Goal: Communication & Community: Answer question/provide support

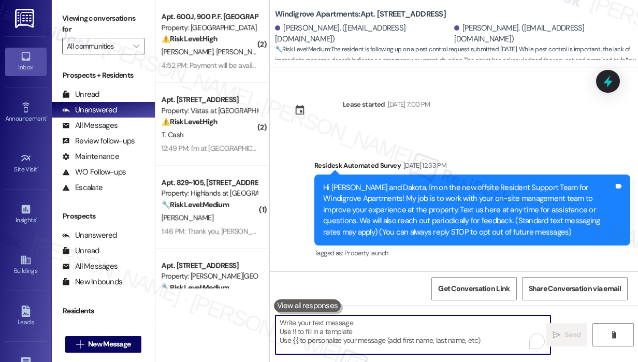
scroll to position [2204, 0]
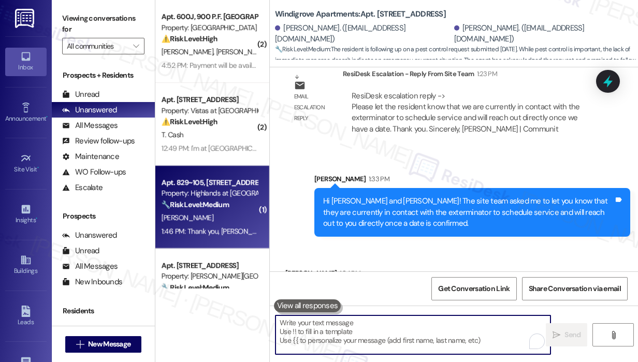
click at [205, 218] on div "[PERSON_NAME]" at bounding box center [209, 217] width 98 height 13
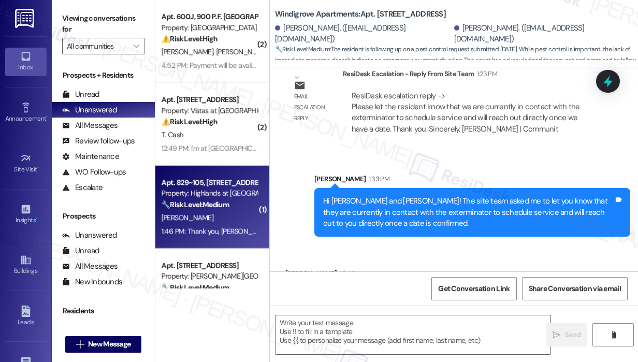
type textarea "Fetching suggested responses. Please feel free to read through the conversation…"
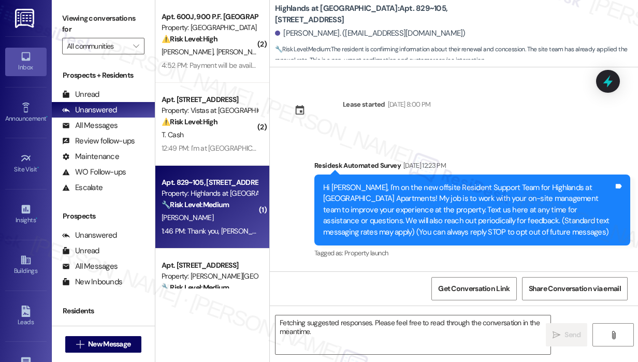
scroll to position [16866, 0]
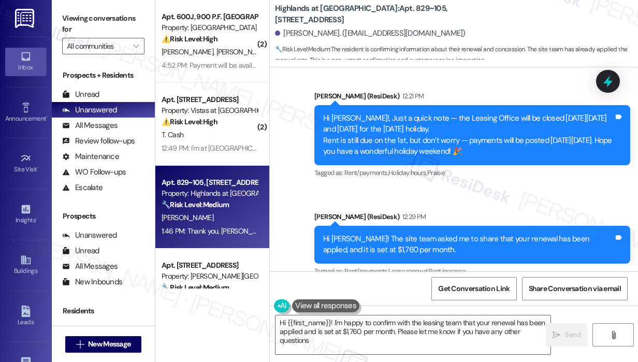
type textarea "Hi {{first_name}}! I'm happy to confirm with the leasing team that your renewal…"
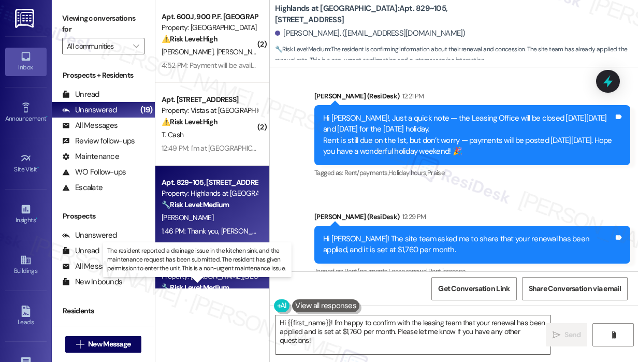
click at [198, 285] on strong "🔧 Risk Level: Medium" at bounding box center [195, 287] width 67 height 9
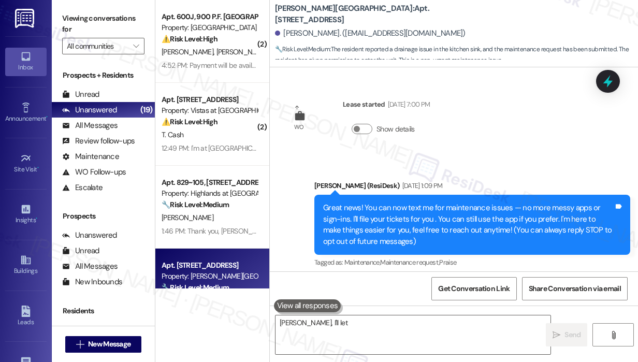
scroll to position [4104, 0]
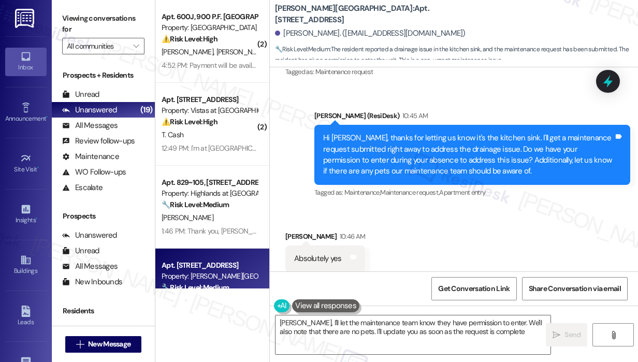
type textarea "[PERSON_NAME], I'll let the maintenance team know they have permission to enter…"
click at [21, 111] on icon at bounding box center [25, 107] width 11 height 11
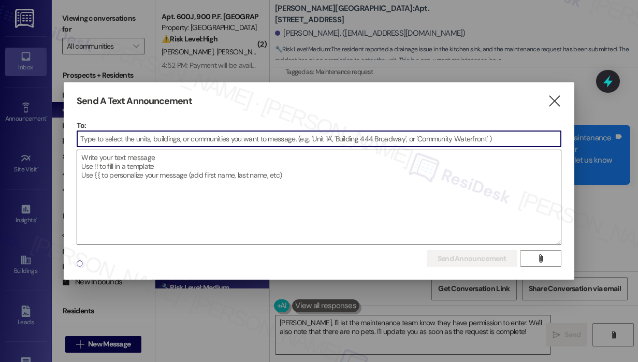
click at [114, 137] on input at bounding box center [319, 139] width 484 height 16
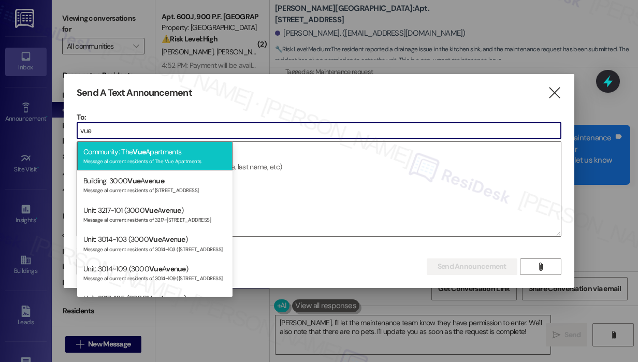
type input "vue"
click at [147, 160] on div "Message all current residents of The Vue Apartments" at bounding box center [154, 160] width 143 height 9
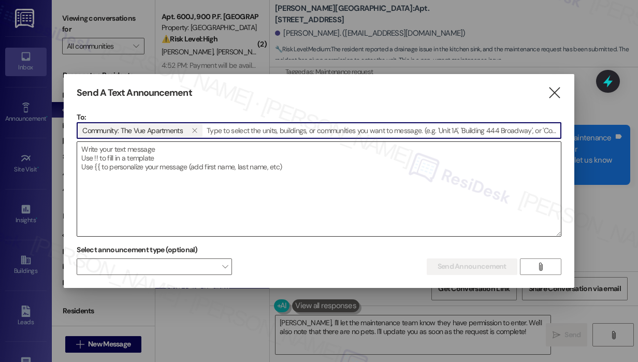
click at [148, 162] on textarea at bounding box center [319, 189] width 484 height 94
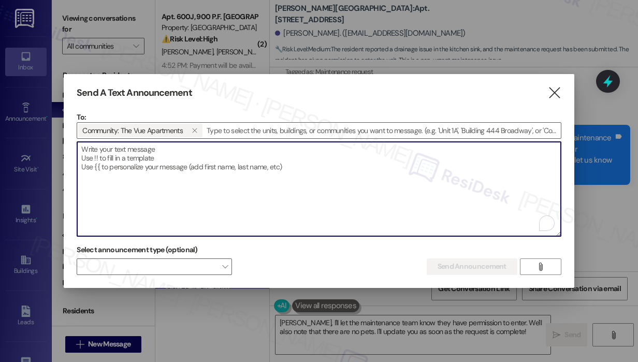
paste textarea "Hi {{first_name}}! Our office will be closed [DATE], for [DATE]. For maintenanc…"
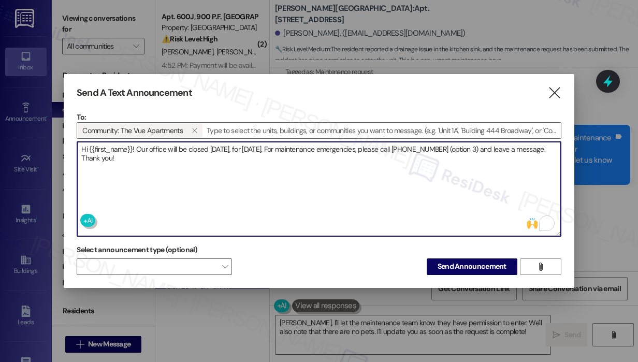
click at [181, 164] on textarea "Hi {{first_name}}! Our office will be closed [DATE], for [DATE]. For maintenanc…" at bounding box center [319, 189] width 484 height 94
type textarea "Hi {{first_name}}! Our office will be closed [DATE], for [DATE]. For maintenanc…"
click at [465, 265] on span "Send Announcement" at bounding box center [471, 266] width 69 height 11
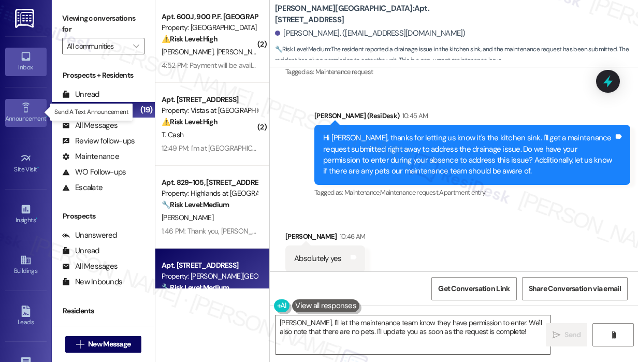
click at [27, 105] on icon at bounding box center [25, 107] width 11 height 11
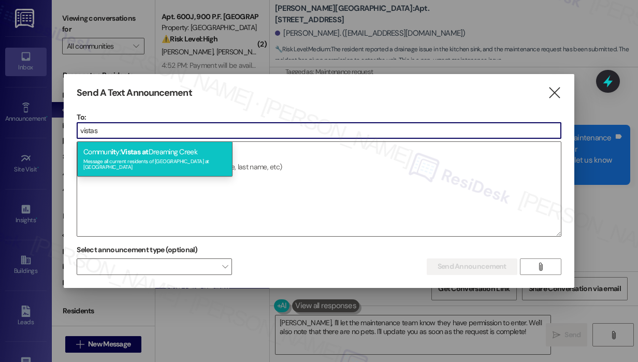
type input "vistas"
click at [180, 160] on div "Message all current residents of [GEOGRAPHIC_DATA] at [GEOGRAPHIC_DATA]" at bounding box center [154, 163] width 143 height 14
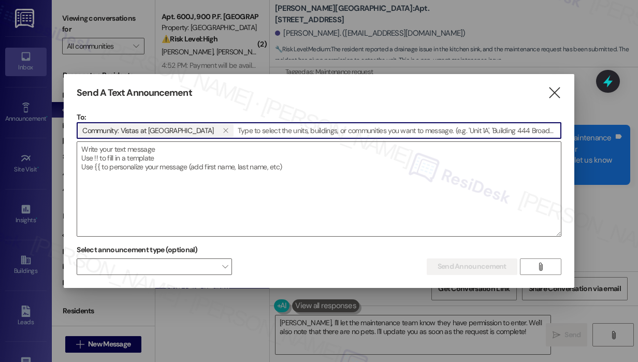
click at [180, 160] on textarea at bounding box center [319, 189] width 484 height 94
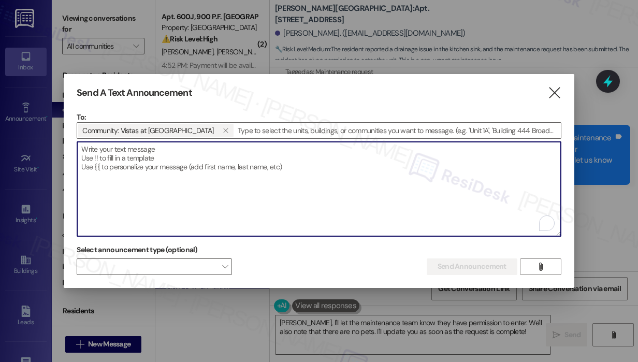
paste textarea "Hi {{first_name}}! Our office will be closed [DATE]–[DATE] for [DATE]. We’ll re…"
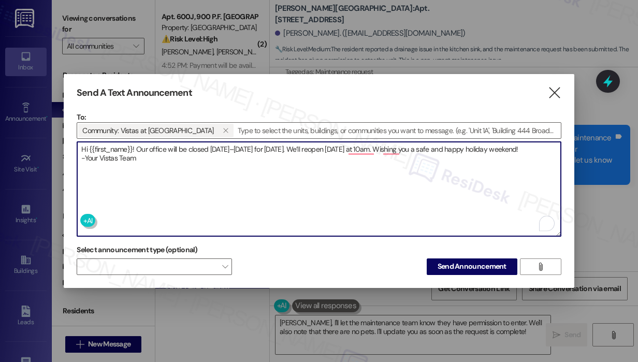
type textarea "Hi {{first_name}}! Our office will be closed [DATE]–[DATE] for [DATE]. We’ll re…"
click at [495, 265] on span "Send Announcement" at bounding box center [471, 266] width 69 height 11
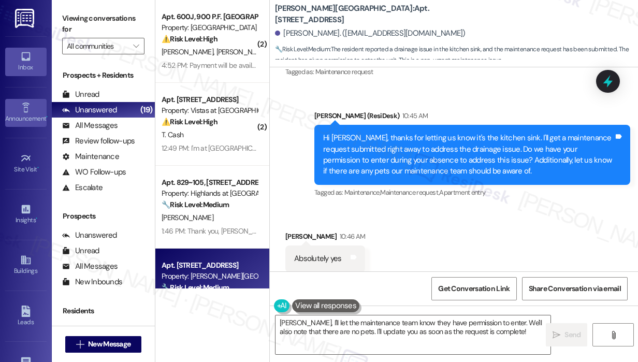
click at [28, 120] on div "Announcement •" at bounding box center [26, 118] width 52 height 10
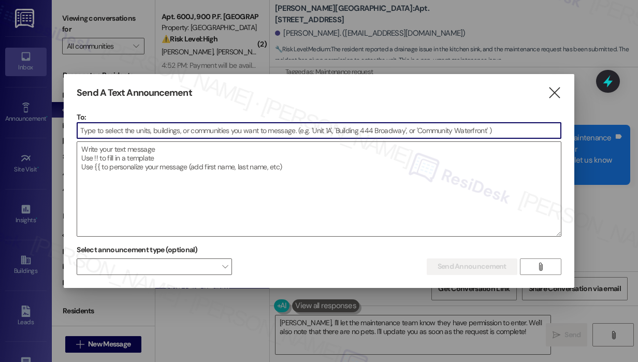
click at [106, 130] on input at bounding box center [319, 131] width 484 height 16
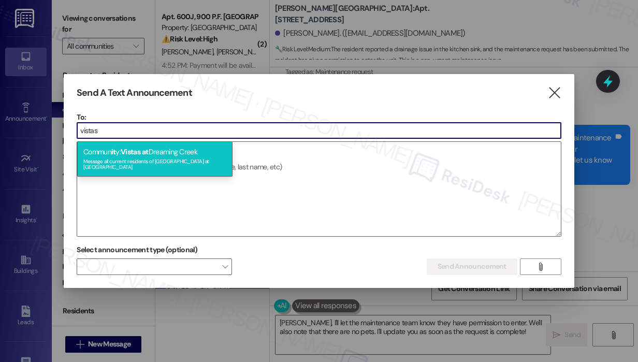
type input "vistas"
click at [128, 155] on span "Vistas" at bounding box center [131, 151] width 20 height 9
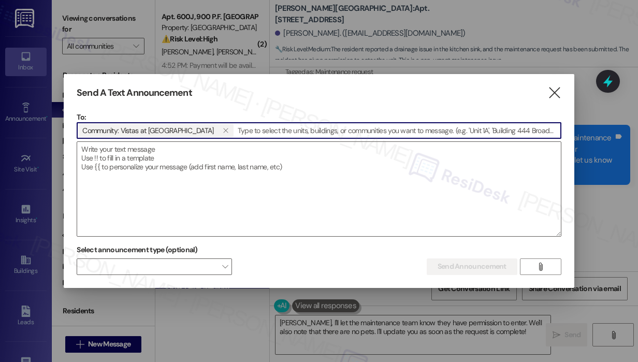
click at [128, 155] on textarea at bounding box center [319, 189] width 484 height 94
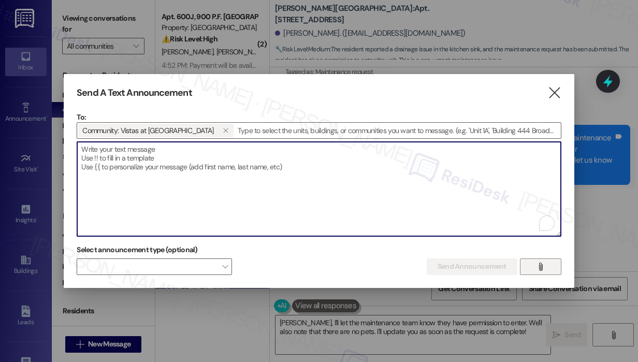
click at [530, 264] on button "" at bounding box center [540, 266] width 41 height 17
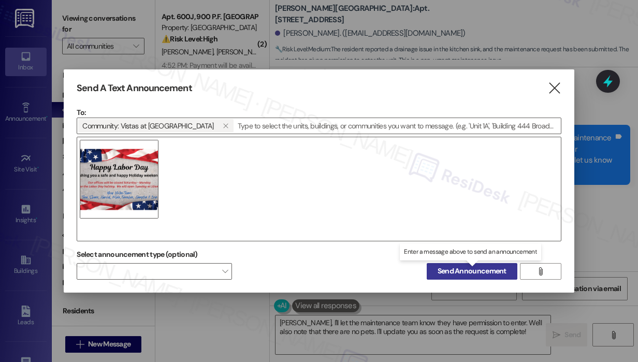
click at [467, 268] on span "Send Announcement" at bounding box center [471, 271] width 69 height 11
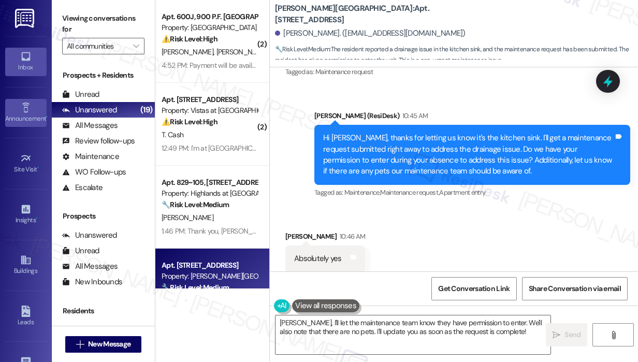
click at [19, 117] on div "Announcement •" at bounding box center [26, 118] width 52 height 10
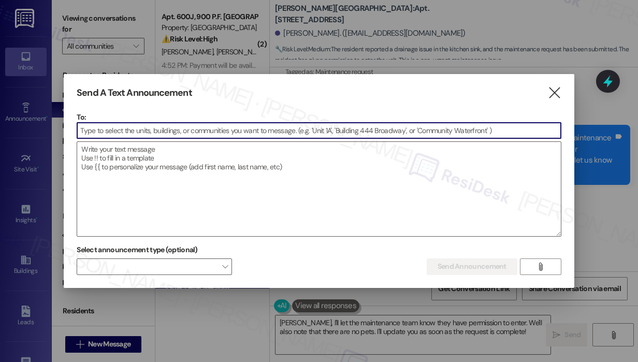
click at [87, 132] on input at bounding box center [319, 131] width 484 height 16
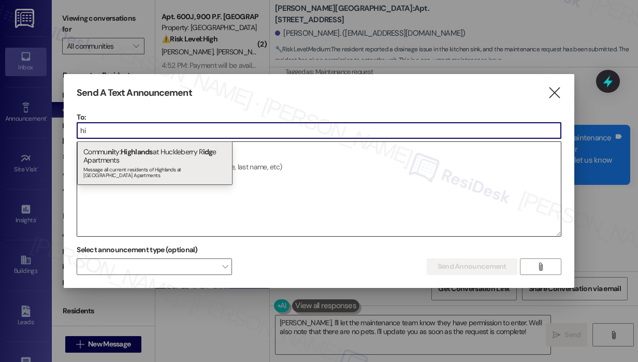
type input "h"
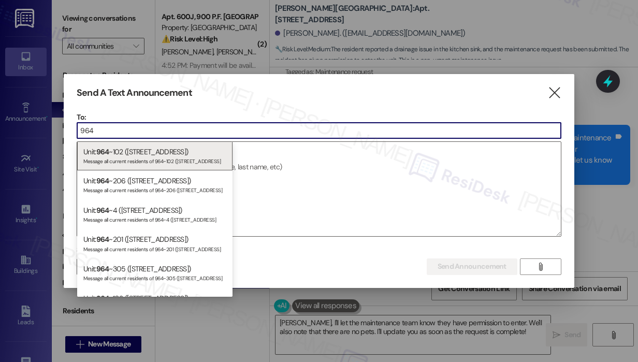
type input "964"
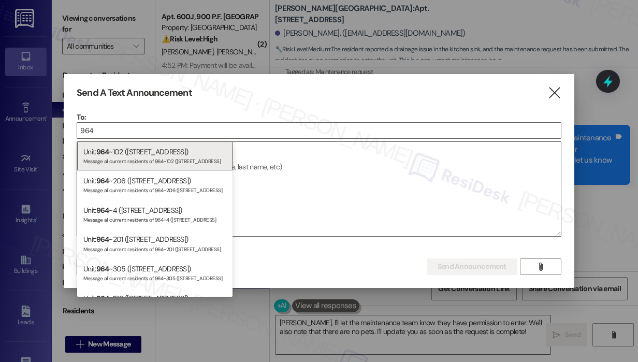
click at [30, 264] on div at bounding box center [319, 181] width 638 height 362
click at [553, 92] on icon "" at bounding box center [554, 92] width 14 height 11
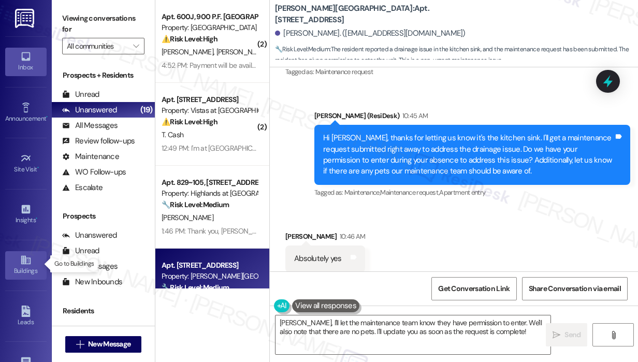
click at [26, 266] on div "Buildings" at bounding box center [26, 271] width 52 height 10
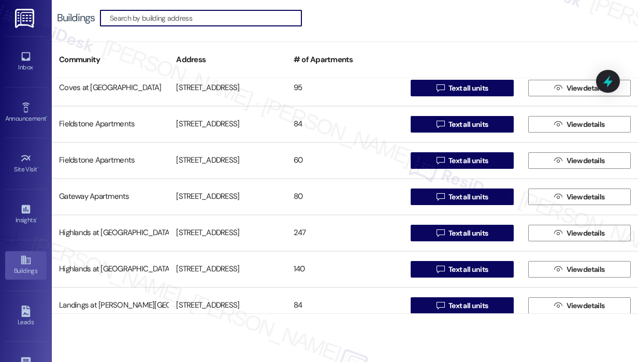
scroll to position [207, 0]
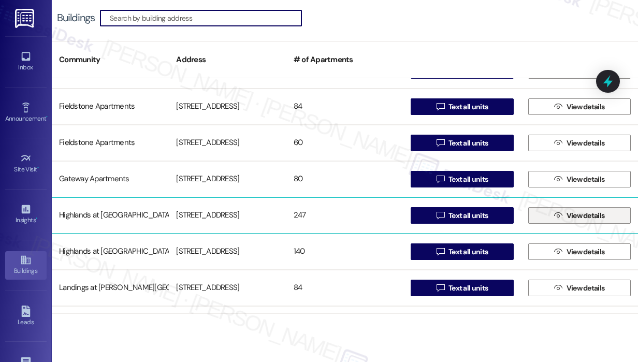
click at [556, 216] on icon "" at bounding box center [558, 215] width 8 height 8
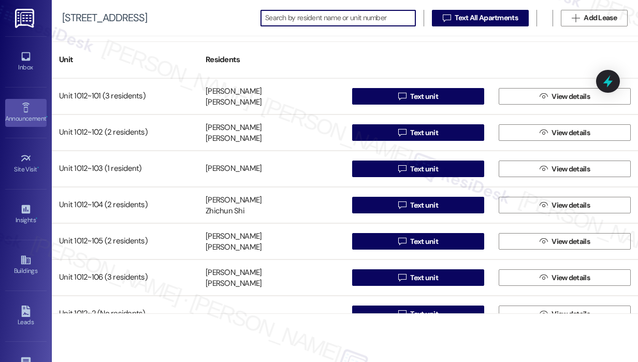
click at [31, 119] on div "Announcement •" at bounding box center [26, 118] width 52 height 10
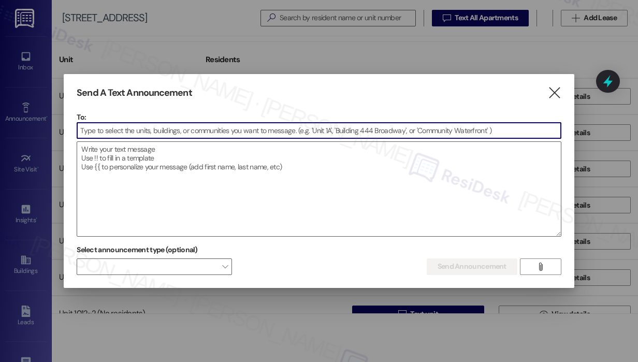
click at [122, 132] on input at bounding box center [319, 131] width 484 height 16
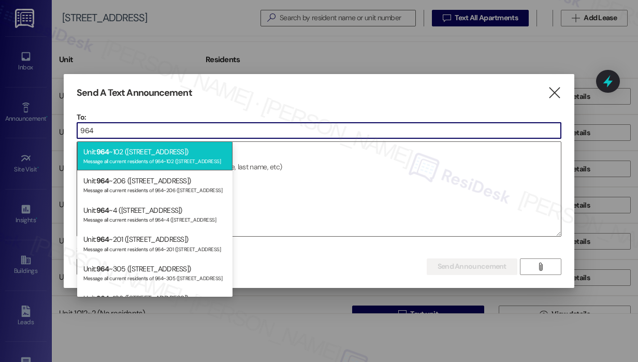
type input "964"
click at [124, 151] on div "Unit: 964 ~102 ([STREET_ADDRESS]) Message all current residents of 964~102 ([ST…" at bounding box center [154, 156] width 155 height 30
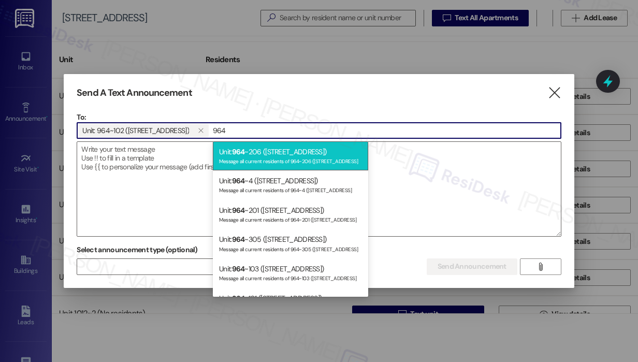
type input "964"
click at [261, 157] on div "Message all current residents of 964~206 ([STREET_ADDRESS]" at bounding box center [290, 160] width 143 height 9
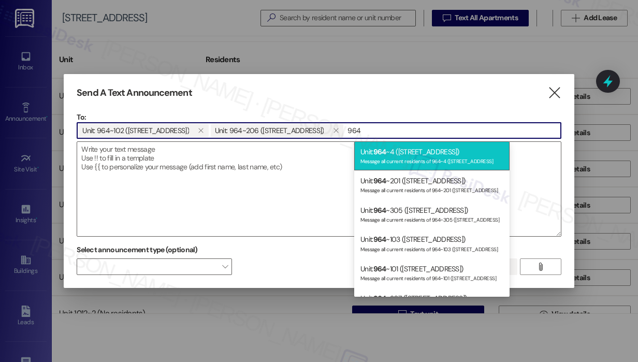
type input "964"
click at [386, 156] on div "Message all current residents of 964~4 ([STREET_ADDRESS]" at bounding box center [431, 160] width 143 height 9
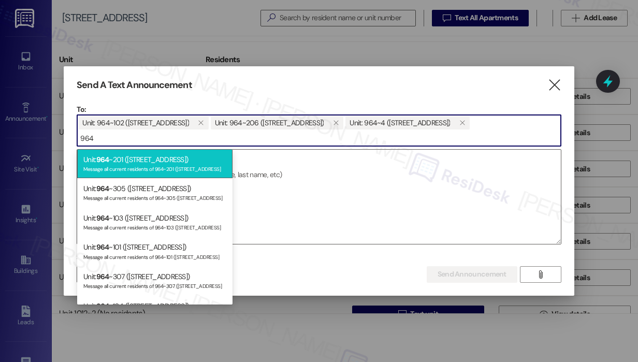
type input "964"
click at [204, 162] on div "Unit: 964 ~201 ([STREET_ADDRESS]) Message all current residents of 964~201 ([ST…" at bounding box center [154, 164] width 155 height 30
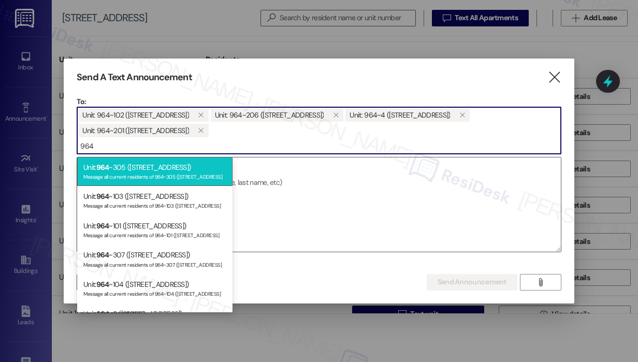
type input "964"
click at [193, 169] on div "Unit: 964 ~305 ([STREET_ADDRESS]) Message all current residents of 964~305 ([ST…" at bounding box center [154, 172] width 155 height 30
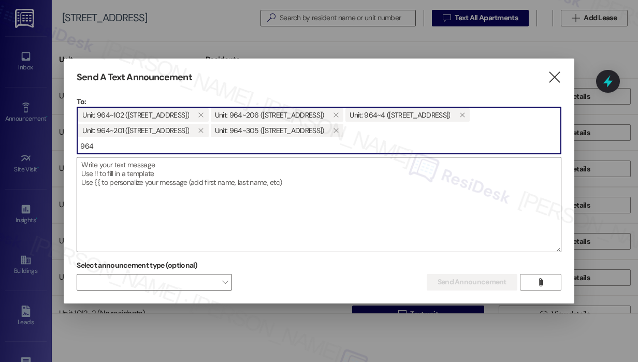
type input "964"
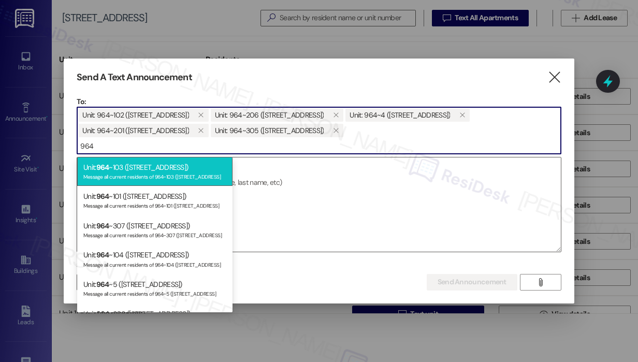
click at [166, 174] on div "Message all current residents of 964~103 ([STREET_ADDRESS]" at bounding box center [154, 175] width 143 height 9
type input "964"
click at [166, 171] on div "Message all current residents of 964~101 ([STREET_ADDRESS]" at bounding box center [154, 175] width 143 height 9
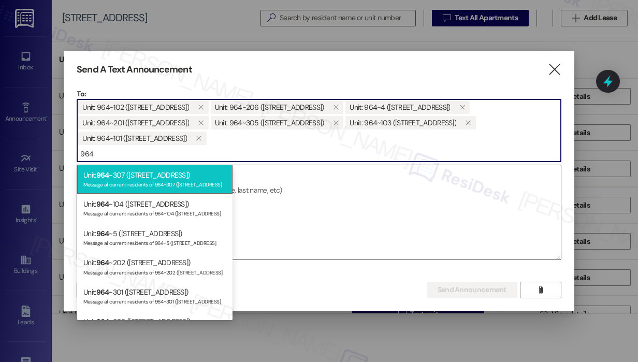
type input "964"
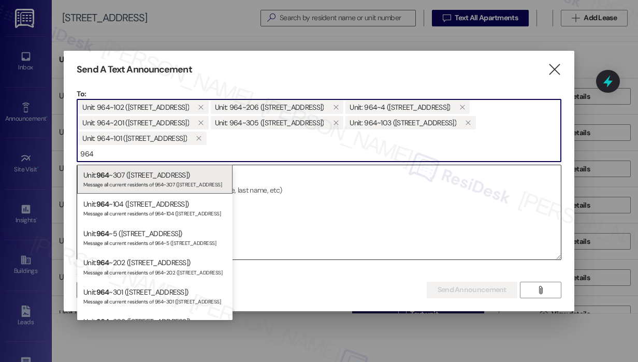
click at [142, 176] on div "Unit: 964 ~307 ([STREET_ADDRESS]) Message all current residents of 964~307 ([ST…" at bounding box center [154, 180] width 155 height 30
type input "964"
click at [145, 178] on div "Unit: 964 ~104 ([STREET_ADDRESS]) Message all current residents of 964~104 ([ST…" at bounding box center [154, 180] width 155 height 30
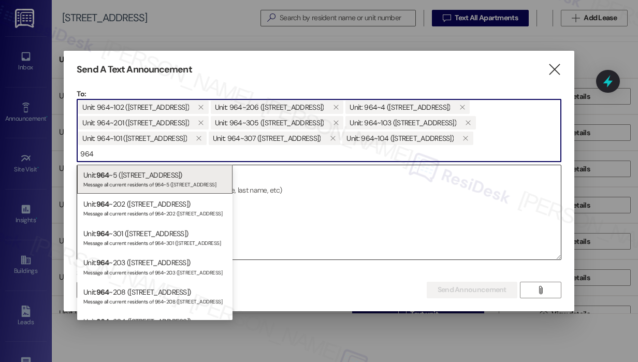
type input "964"
click at [145, 178] on div "Unit: 964 ~5 ([STREET_ADDRESS]) Message all current residents of 964~5 ([STREET…" at bounding box center [154, 180] width 155 height 30
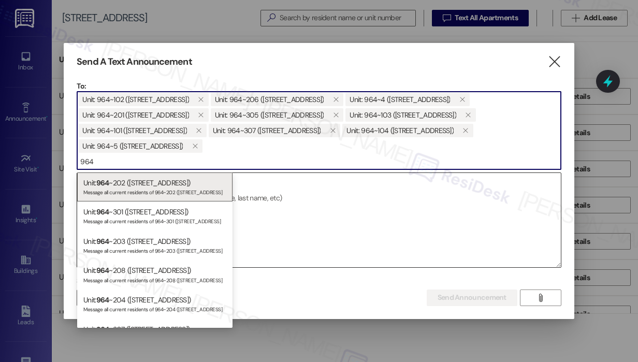
type input "964"
click at [145, 178] on div "Unit: 964 ~202 ([STREET_ADDRESS]) Message all current residents of 964~202 ([ST…" at bounding box center [154, 187] width 155 height 30
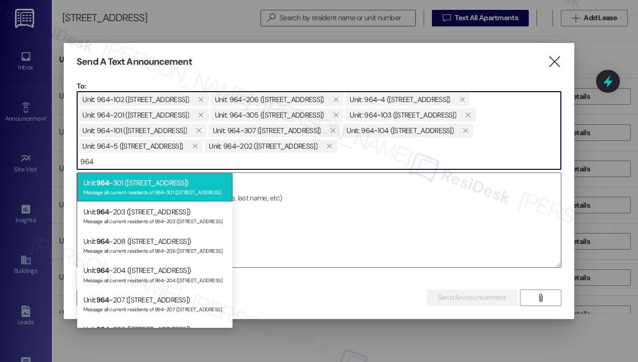
type input "964"
click at [147, 180] on div "Unit: 964 ~301 ([STREET_ADDRESS]) Message all current residents of 964~301 ([ST…" at bounding box center [154, 187] width 155 height 30
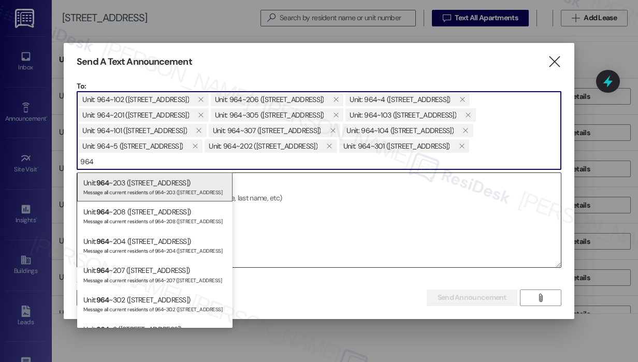
type input "964"
click at [147, 182] on div "Unit: 964 ~203 ([STREET_ADDRESS]) Message all current residents of 964~203 ([ST…" at bounding box center [154, 187] width 155 height 30
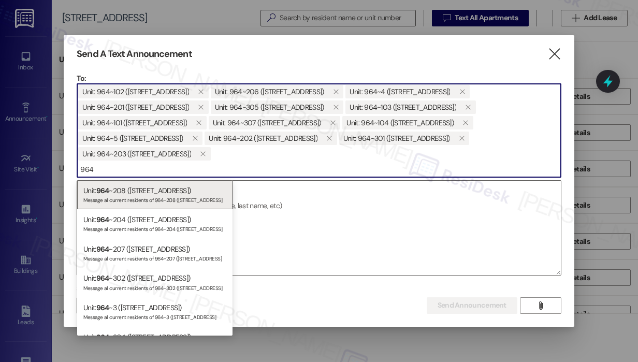
type input "964"
click at [151, 195] on div "Message all current residents of 964~208 ([STREET_ADDRESS]" at bounding box center [154, 199] width 143 height 9
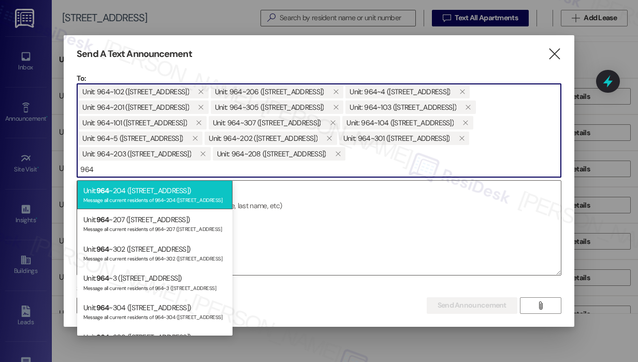
type input "964"
click at [152, 196] on div "Message all current residents of 964~204 ([STREET_ADDRESS]" at bounding box center [154, 199] width 143 height 9
type input "964"
click at [120, 196] on div "Message all current residents of 964~207 ([STREET_ADDRESS]" at bounding box center [154, 199] width 143 height 9
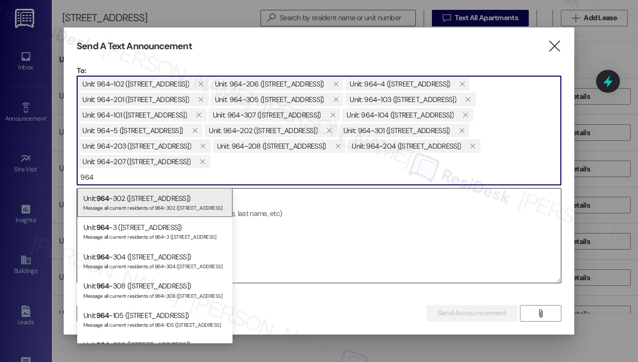
type input "964"
click at [121, 196] on div "Unit: 964 ~302 ([STREET_ADDRESS]) Message all current residents of 964~302 ([ST…" at bounding box center [154, 203] width 155 height 30
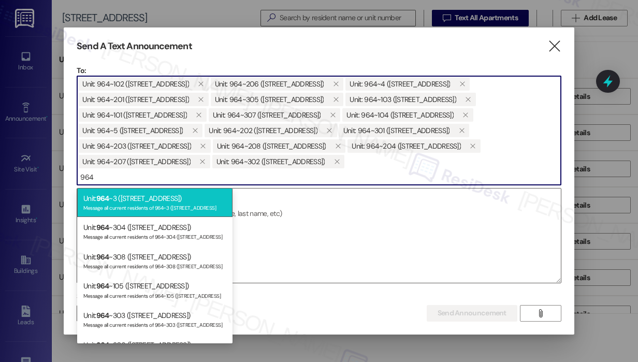
type input "964"
click at [124, 198] on div "Unit: 964 ~3 ([STREET_ADDRESS]) Message all current residents of 964~3 ([STREET…" at bounding box center [154, 203] width 155 height 30
type input "964"
click at [124, 199] on div "Unit: 964 ~304 ([STREET_ADDRESS]) Message all current residents of 964~304 ([ST…" at bounding box center [154, 203] width 155 height 30
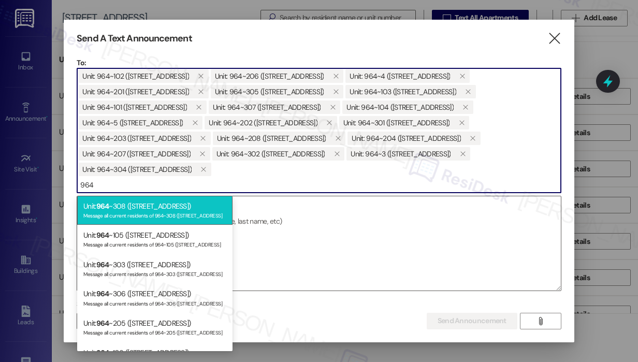
type input "964"
click at [135, 208] on div "Unit: 964 ~308 ([STREET_ADDRESS]) Message all current residents of 964~308 ([ST…" at bounding box center [154, 211] width 155 height 30
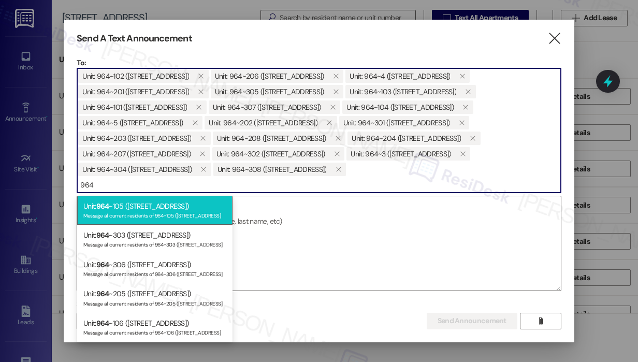
type input "964"
click at [139, 207] on div "Unit: 964 ~105 ([STREET_ADDRESS]) Message all current residents of 964~105 ([ST…" at bounding box center [154, 211] width 155 height 30
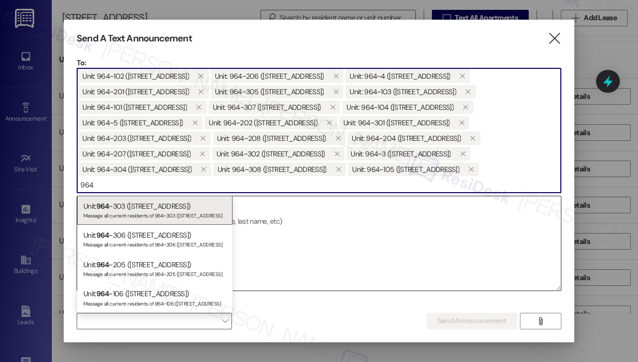
type input "964"
click at [139, 207] on div "Unit: 964 ~303 ([STREET_ADDRESS]) Message all current residents of 964~303 ([ST…" at bounding box center [154, 211] width 155 height 30
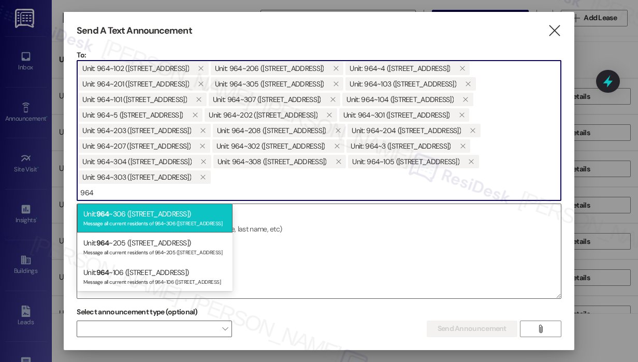
type input "964"
click at [147, 216] on div "Unit: 964 ~306 ([STREET_ADDRESS]) Message all current residents of 964~306 ([ST…" at bounding box center [154, 218] width 155 height 30
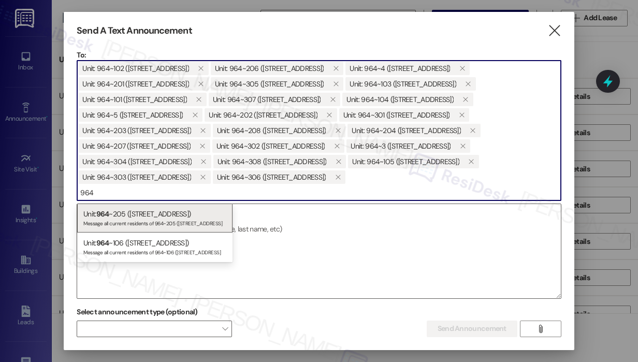
type input "964"
click at [147, 216] on div "Unit: 964 ~205 ([STREET_ADDRESS]) Message all current residents of 964~205 ([ST…" at bounding box center [154, 218] width 155 height 30
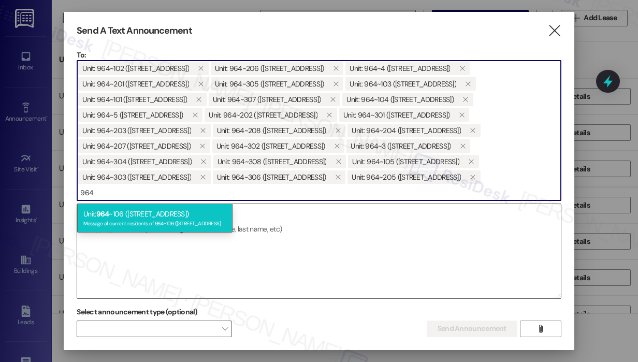
type input "964"
click at [148, 217] on div "Unit: 964 ~106 ([STREET_ADDRESS]) Message all current residents of 964~106 ([ST…" at bounding box center [154, 218] width 155 height 30
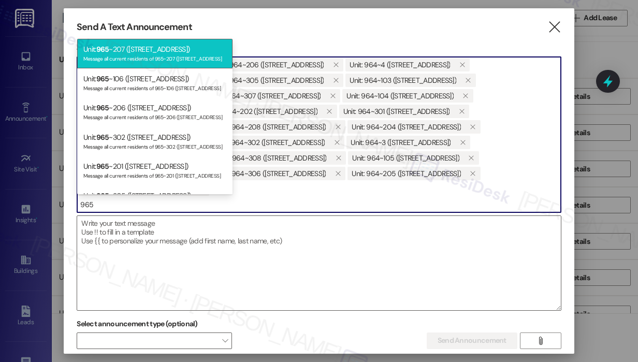
type input "965"
click at [174, 52] on div "Unit: 965 ~207 ([STREET_ADDRESS]) Message all current residents of 965~207 ([ST…" at bounding box center [154, 54] width 155 height 30
type input "965"
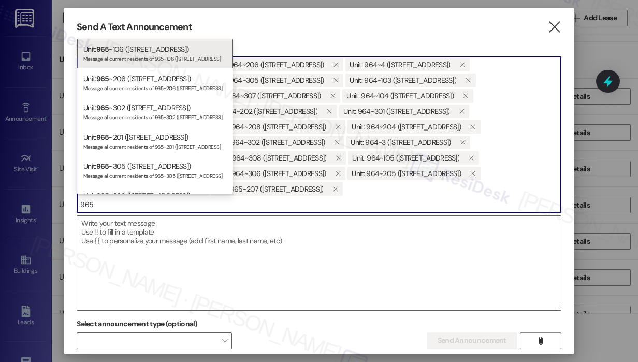
click at [194, 50] on div "Unit: 965 ~106 ([STREET_ADDRESS]) Message all current residents of 965~106 ([ST…" at bounding box center [154, 54] width 155 height 30
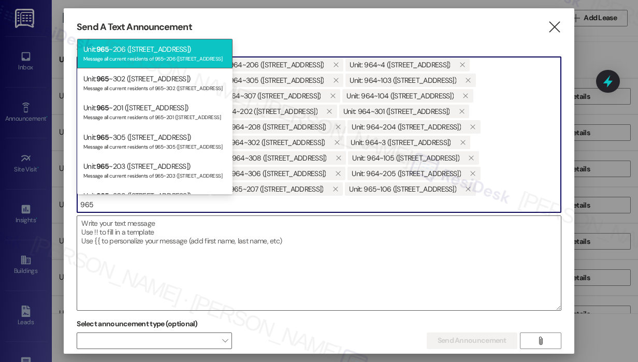
type input "965"
click at [169, 51] on div "Unit: 965 ~206 ([STREET_ADDRESS]) Message all current residents of 965~206 ([ST…" at bounding box center [154, 54] width 155 height 30
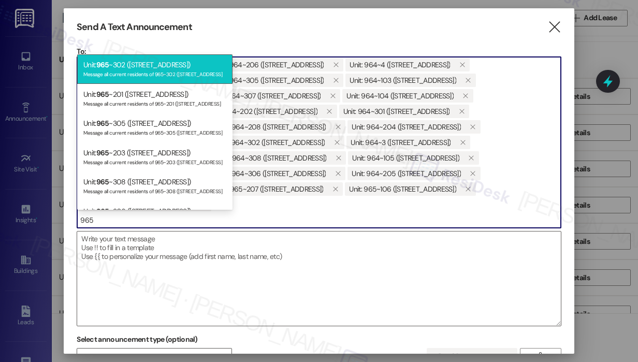
type input "965"
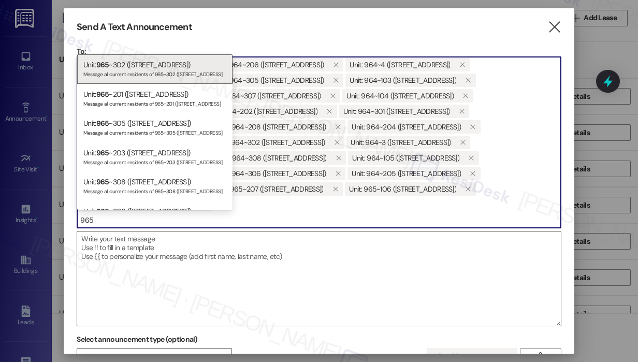
click at [163, 67] on div "Unit: 965 ~302 ([STREET_ADDRESS]) Message all current residents of 965~302 ([ST…" at bounding box center [154, 69] width 155 height 30
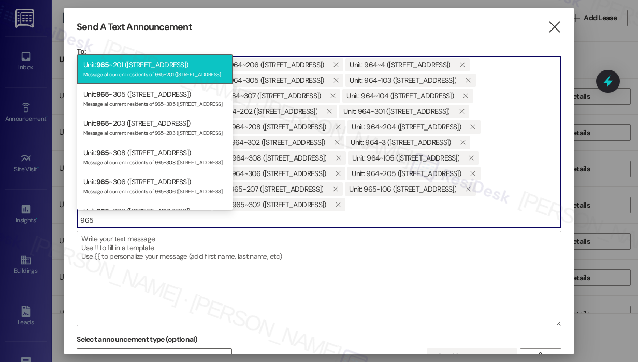
type input "965"
click at [162, 68] on div "Unit: 965 ~201 ([STREET_ADDRESS]) Message all current residents of 965~201 ([ST…" at bounding box center [154, 69] width 155 height 30
type input "965"
click at [140, 70] on div "Message all current residents of 965~305 ([STREET_ADDRESS]" at bounding box center [154, 73] width 143 height 9
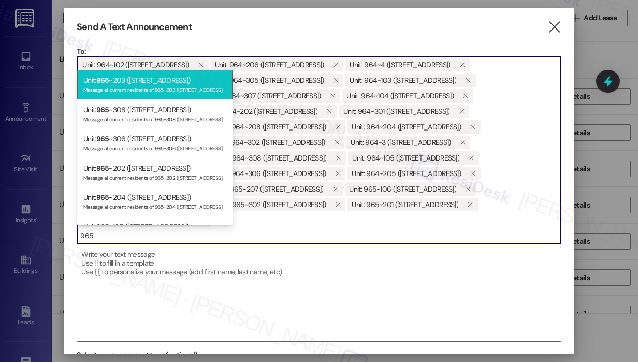
type input "965"
click at [136, 80] on div "Unit: 965 ~203 ([STREET_ADDRESS]) Message all current residents of 965~203 ([ST…" at bounding box center [154, 85] width 155 height 30
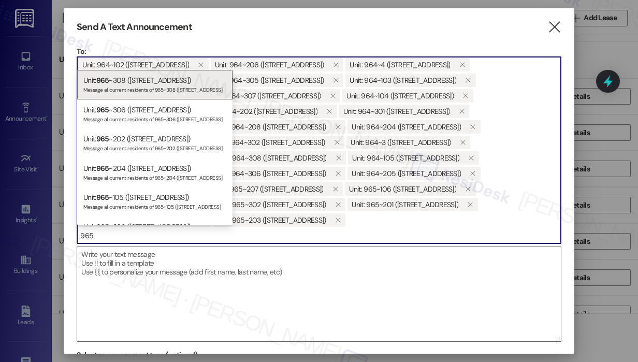
type input "965"
click at [136, 85] on div "Message all current residents of 965~308 ([STREET_ADDRESS]" at bounding box center [154, 88] width 143 height 9
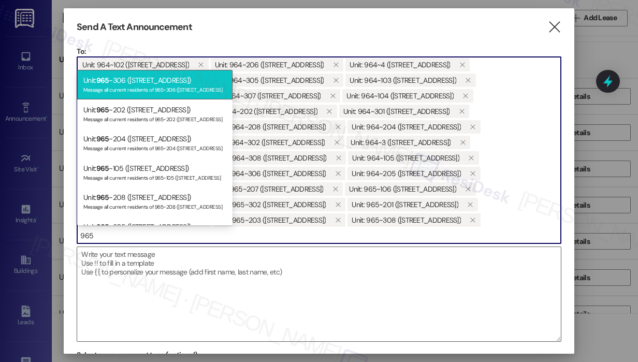
type input "965"
click at [137, 78] on div "Unit: 965 ~306 ([STREET_ADDRESS]) Message all current residents of 965~306 ([ST…" at bounding box center [154, 85] width 155 height 30
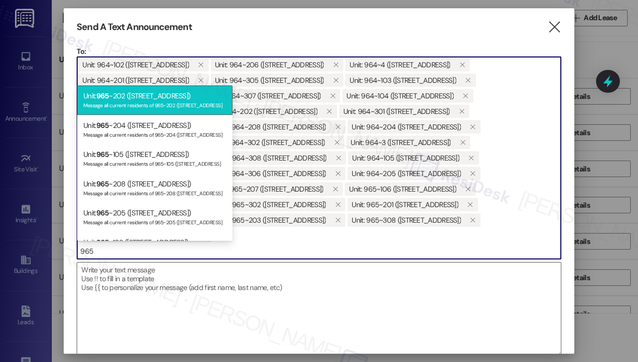
type input "965"
click at [129, 93] on div "Unit: 965 ~202 ([STREET_ADDRESS]) Message all current residents of 965~202 ([ST…" at bounding box center [154, 100] width 155 height 30
type input "965"
click at [130, 94] on div "Unit: 965 ~204 ([STREET_ADDRESS]) Message all current residents of 965~204 ([ST…" at bounding box center [154, 100] width 155 height 30
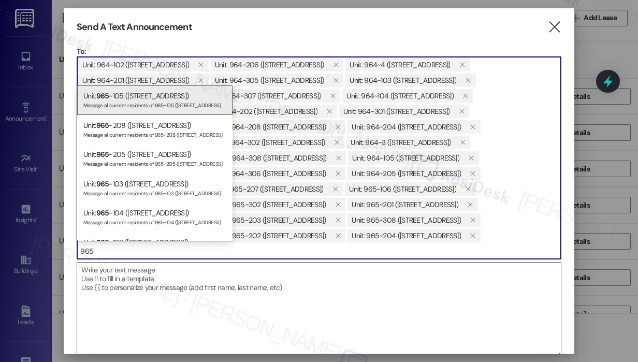
type input "965"
click at [130, 94] on div "Unit: 965 ~105 ([STREET_ADDRESS]) Message all current residents of 965~105 ([ST…" at bounding box center [154, 100] width 155 height 30
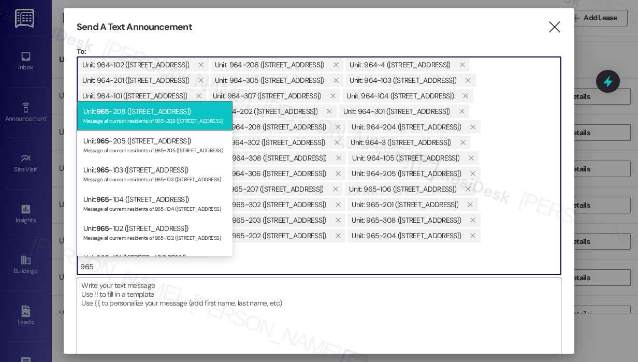
type input "965"
click at [129, 109] on div "Unit: 965 ~208 ([STREET_ADDRESS]) Message all current residents of 965~208 ([ST…" at bounding box center [154, 116] width 155 height 30
type input "965"
click at [130, 109] on div "Unit: 965 ~205 ([STREET_ADDRESS]) Message all current residents of 965~205 ([ST…" at bounding box center [154, 116] width 155 height 30
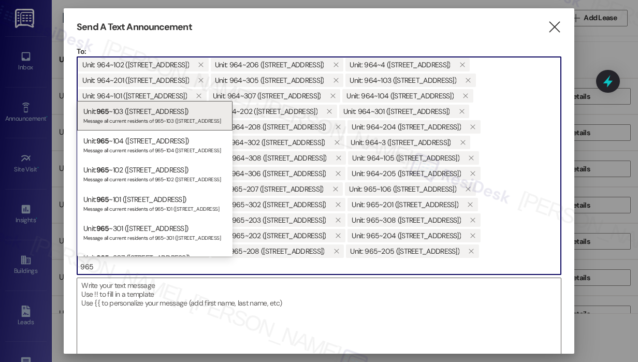
type input "965"
click at [134, 114] on div "Unit: 965 ~103 ([STREET_ADDRESS]) Message all current residents of 965~103 ([ST…" at bounding box center [154, 116] width 155 height 30
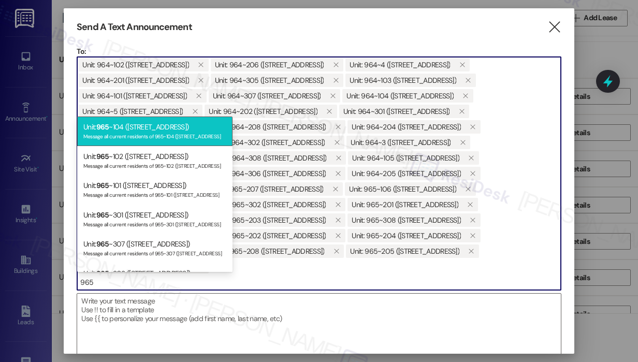
type input "965"
click at [138, 126] on div "Unit: 965 ~104 ([STREET_ADDRESS]) Message all current residents of 965~104 ([ST…" at bounding box center [154, 131] width 155 height 30
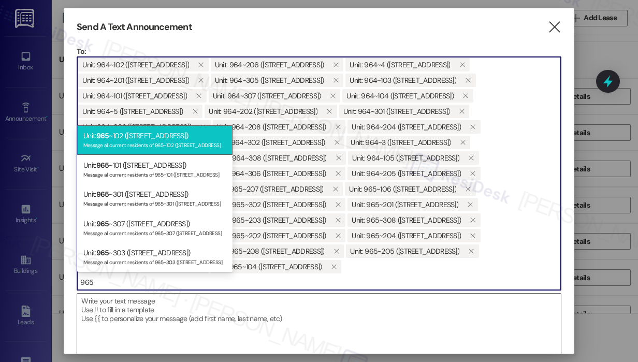
type input "965"
click at [147, 135] on div "Unit: 965 ~102 ([STREET_ADDRESS]) Message all current residents of 965~102 ([ST…" at bounding box center [154, 140] width 155 height 30
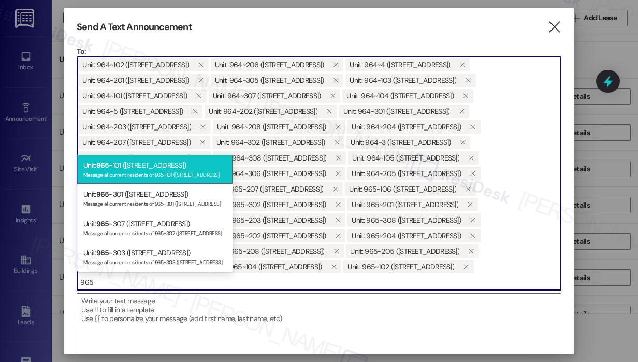
type input "965"
click at [155, 170] on div "Message all current residents of 965~101 ([STREET_ADDRESS]" at bounding box center [154, 173] width 143 height 9
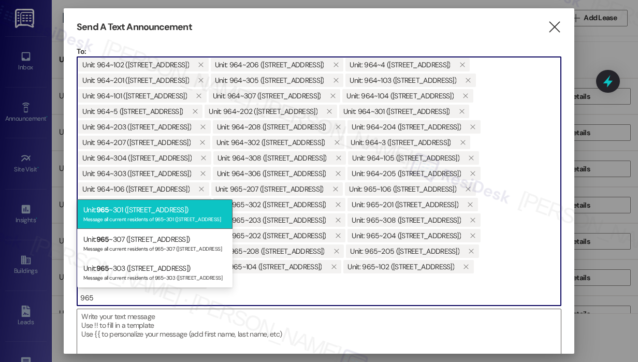
type input "965"
click at [150, 214] on div "Unit: 965 ~301 ([STREET_ADDRESS]) Message all current residents of 965~301 ([ST…" at bounding box center [154, 214] width 155 height 30
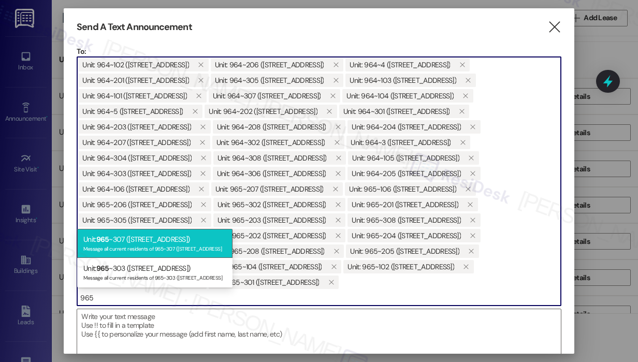
type input "965"
click at [156, 241] on div "Unit: 965 ~307 ([STREET_ADDRESS]) Message all current residents of 965~307 ([ST…" at bounding box center [154, 244] width 155 height 30
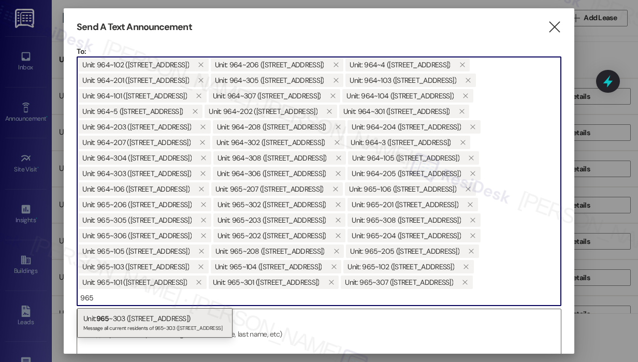
type input "965"
click at [124, 322] on div "Unit: 965 ~303 ([STREET_ADDRESS]) Message all current residents of 965~303 ([ST…" at bounding box center [154, 323] width 155 height 30
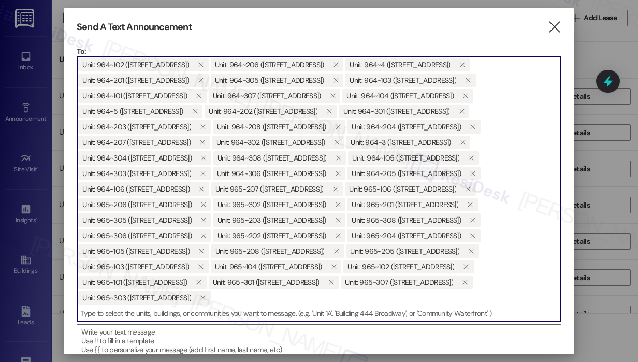
scroll to position [52, 0]
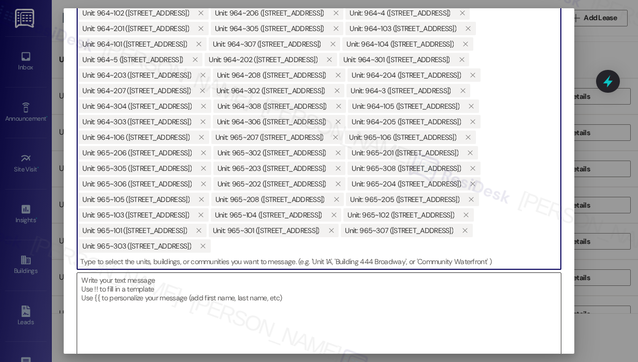
click at [268, 283] on textarea at bounding box center [319, 320] width 484 height 94
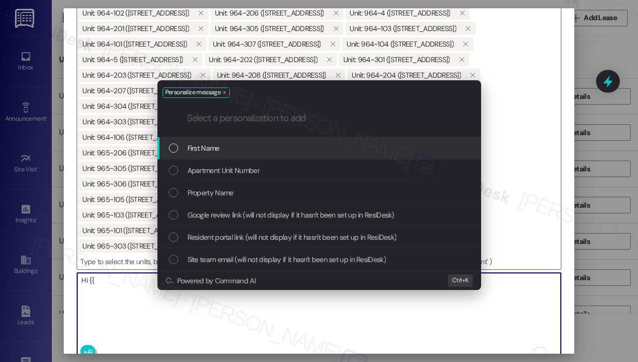
click at [242, 149] on div "First Name" at bounding box center [320, 147] width 303 height 11
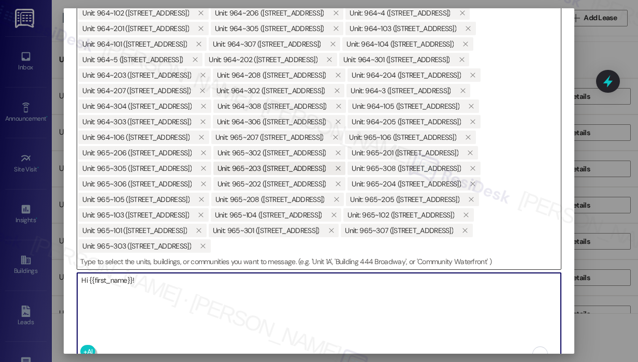
paste textarea "Quarterly air filter changes and unit inspections are scheduled for [DATE] for …"
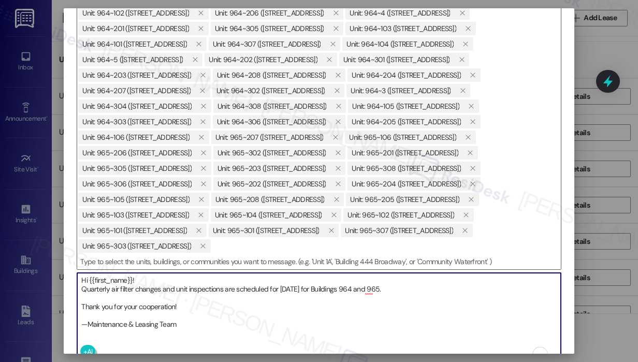
click at [81, 310] on textarea "Hi {{first_name}}! Quarterly air filter changes and unit inspections are schedu…" at bounding box center [319, 320] width 484 height 94
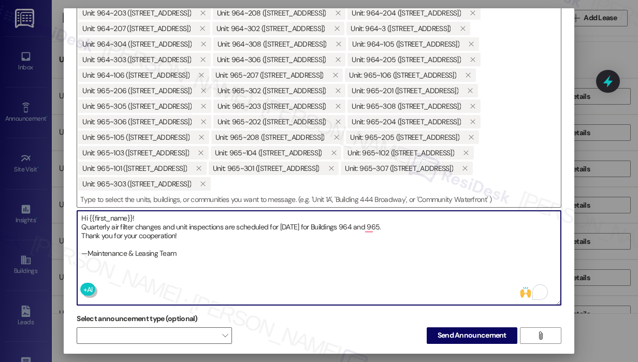
scroll to position [17, 0]
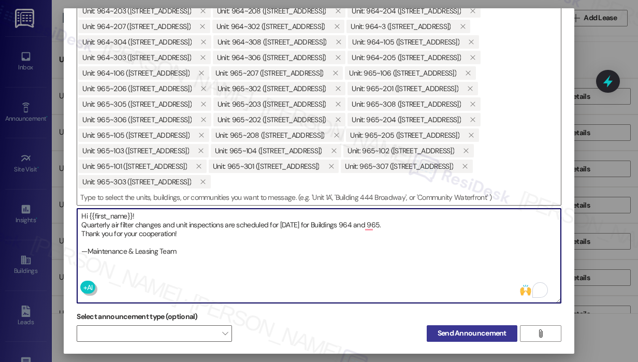
type textarea "Hi {{first_name}}! Quarterly air filter changes and unit inspections are schedu…"
click at [456, 328] on span "Send Announcement" at bounding box center [471, 333] width 69 height 11
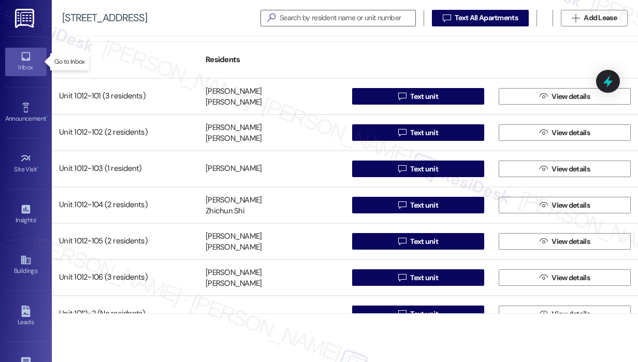
click at [27, 61] on icon at bounding box center [25, 56] width 11 height 11
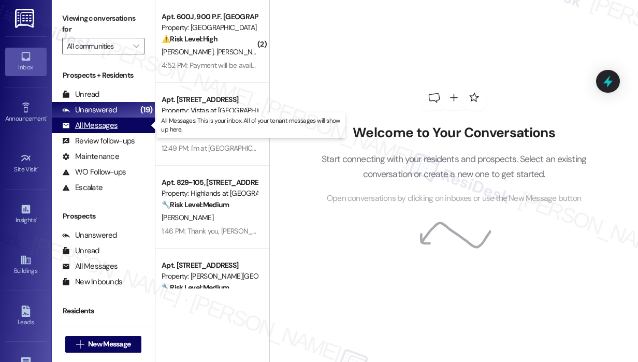
click at [87, 126] on div "All Messages" at bounding box center [89, 125] width 55 height 11
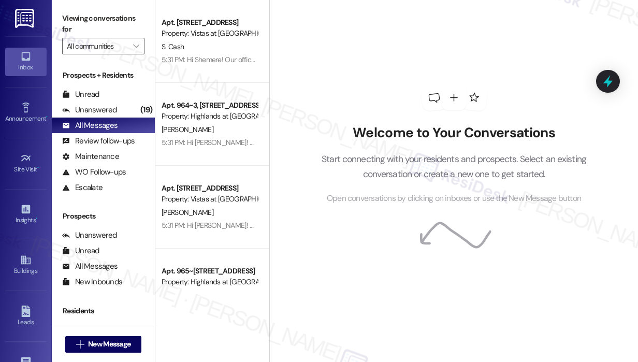
click at [201, 121] on div "Property: Highlands at [GEOGRAPHIC_DATA] Apartments" at bounding box center [210, 116] width 96 height 11
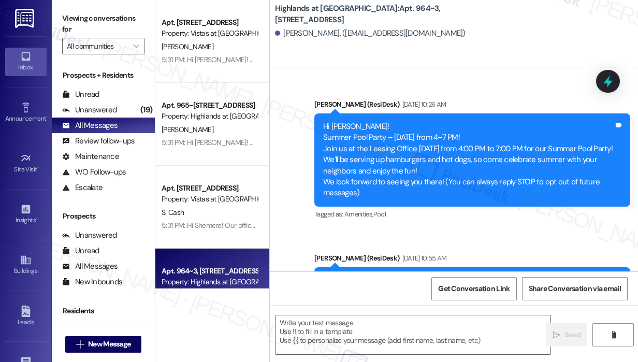
type textarea "Fetching suggested responses. Please feel free to read through the conversation…"
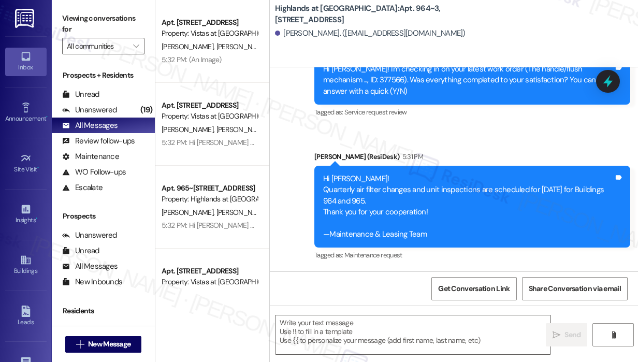
scroll to position [2348, 0]
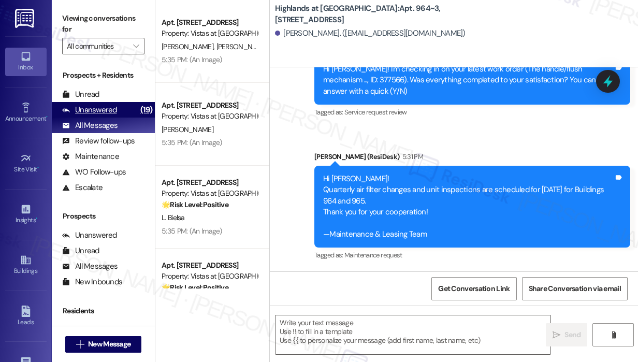
click at [102, 112] on div "Unanswered" at bounding box center [89, 110] width 55 height 11
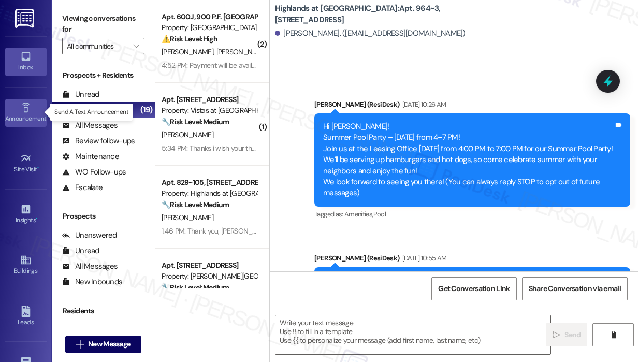
click at [27, 113] on div "Announcement •" at bounding box center [26, 118] width 52 height 10
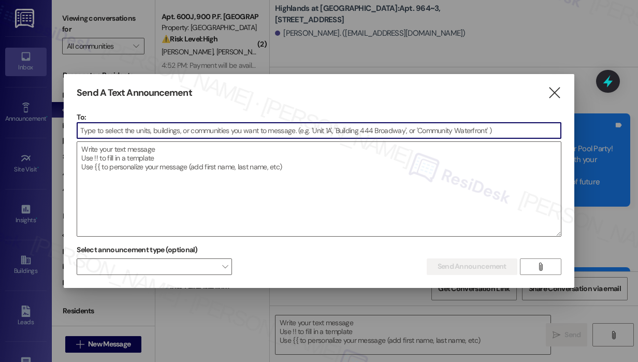
click at [126, 128] on input at bounding box center [319, 131] width 484 height 16
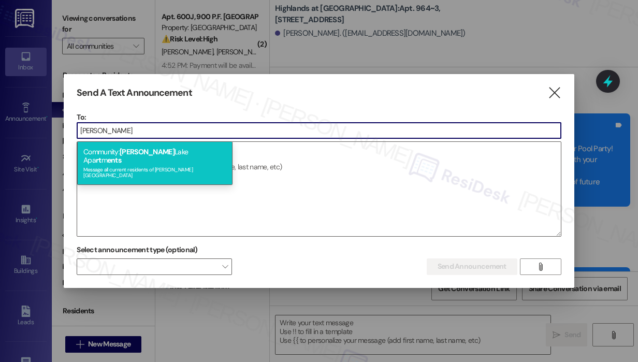
type input "[PERSON_NAME]"
click at [141, 153] on span "[PERSON_NAME]" at bounding box center [147, 151] width 55 height 9
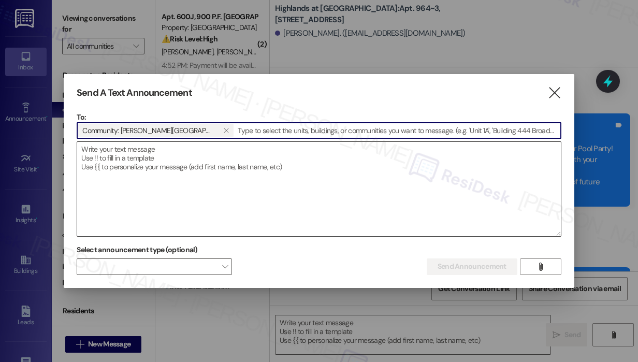
click at [141, 153] on textarea at bounding box center [319, 189] width 484 height 94
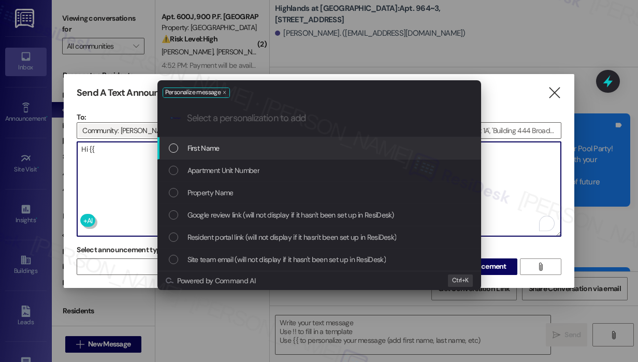
click at [207, 151] on span "First Name" at bounding box center [203, 147] width 32 height 11
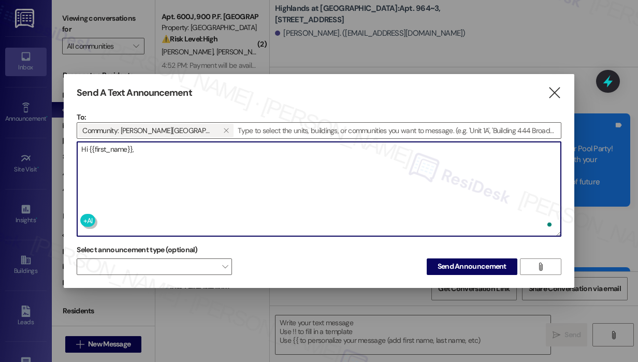
paste textarea "The winners have been chosen for the review raffle—congratulations to all of th…"
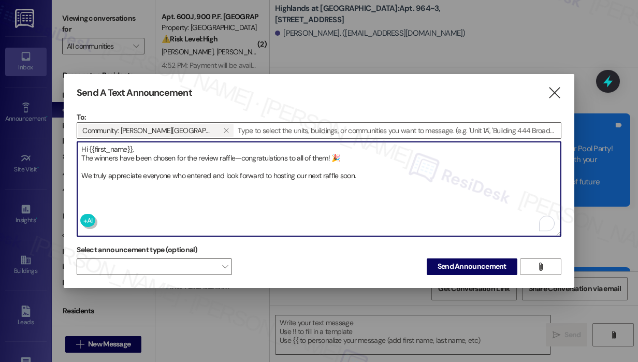
click at [83, 176] on textarea "Hi {{first_name}}, The winners have been chosen for the review raffle—congratul…" at bounding box center [319, 189] width 484 height 94
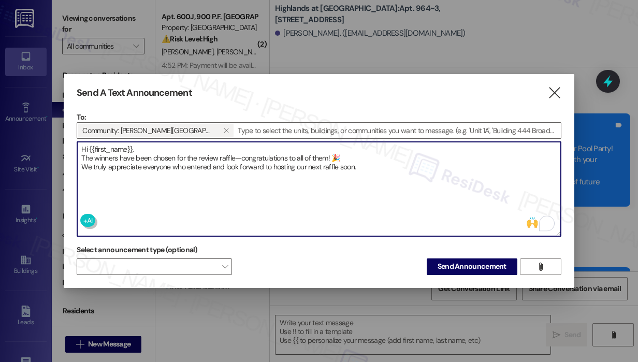
click at [377, 167] on textarea "Hi {{first_name}}, The winners have been chosen for the review raffle—congratul…" at bounding box center [319, 189] width 484 height 94
type textarea "Hi {{first_name}}, The winners have been chosen for the review raffle—congratul…"
click at [459, 265] on span "Send Announcement" at bounding box center [471, 266] width 69 height 11
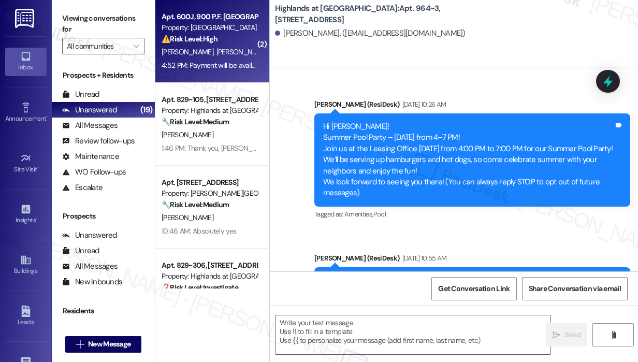
click at [163, 43] on strong "⚠️ Risk Level: High" at bounding box center [190, 38] width 56 height 9
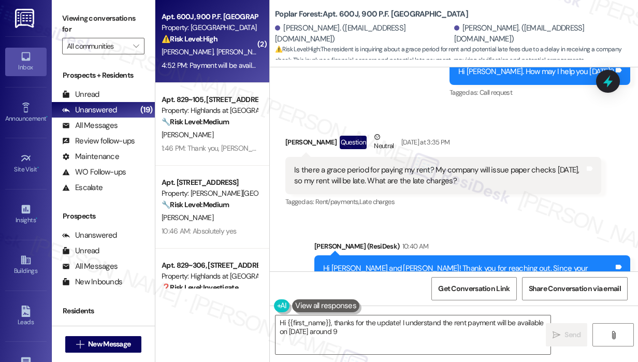
scroll to position [1398, 0]
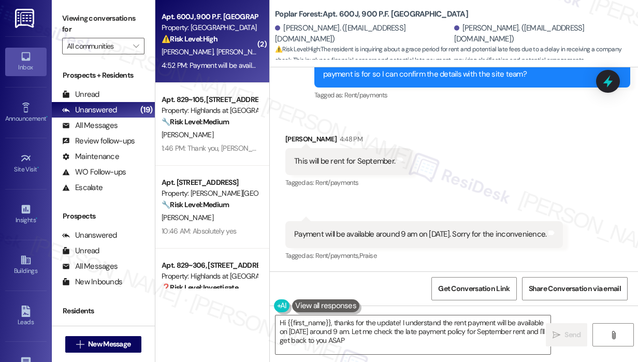
type textarea "Hi {{first_name}}, thanks for the update! I understand the rent payment will be…"
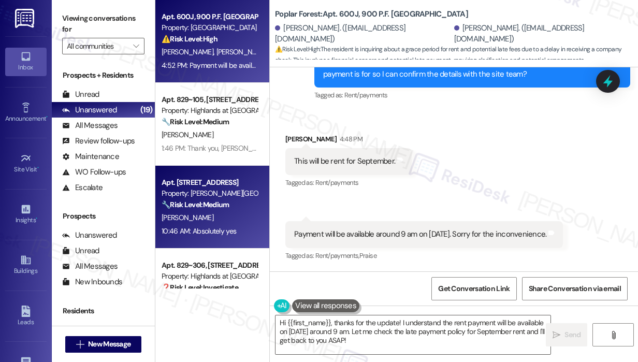
click at [180, 185] on div "Apt. [STREET_ADDRESS]" at bounding box center [210, 182] width 96 height 11
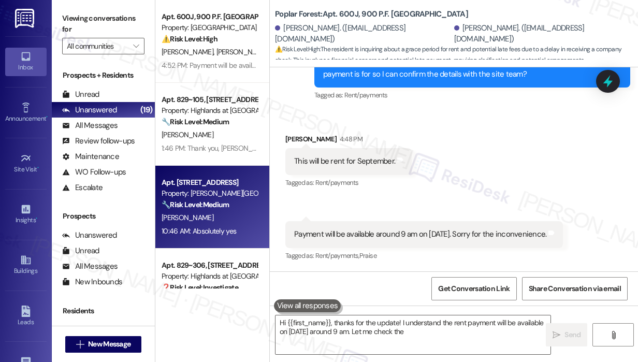
type textarea "Hi {{first_name}}, thanks for the update! I understand the rent payment will be…"
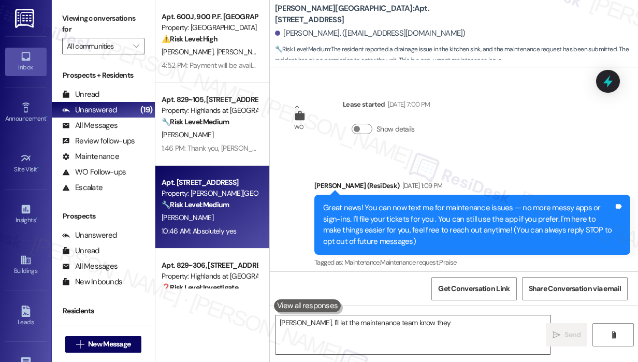
scroll to position [4104, 0]
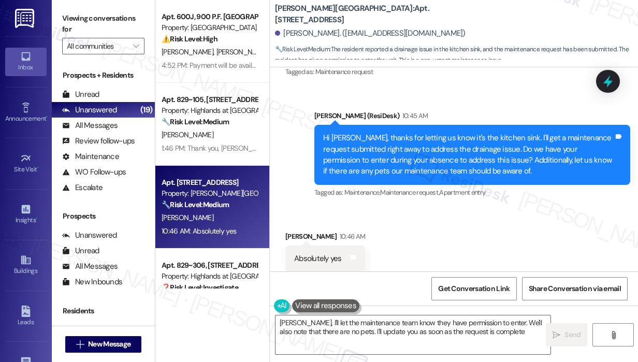
type textarea "[PERSON_NAME], I'll let the maintenance team know they have permission to enter…"
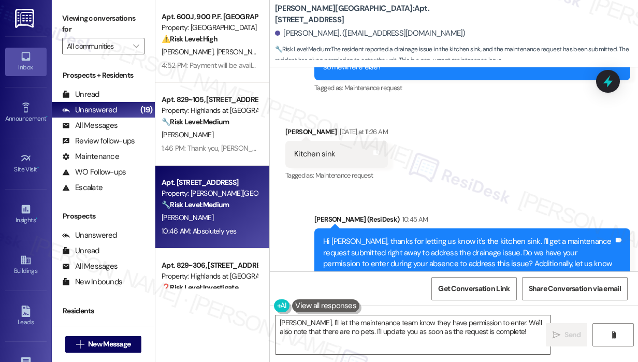
scroll to position [4001, 0]
click at [436, 103] on div "Received via SMS [PERSON_NAME] [DATE] at 11:26 AM Kitchen sink Tags and notes T…" at bounding box center [454, 146] width 368 height 87
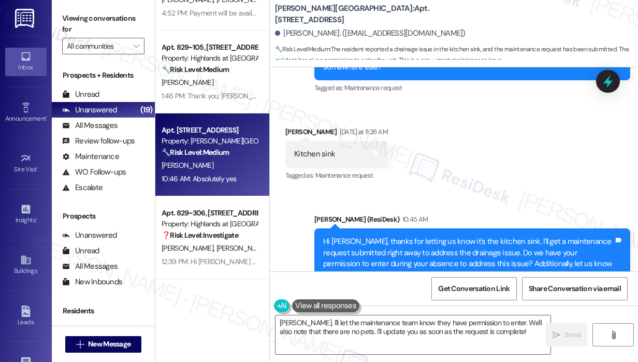
scroll to position [104, 0]
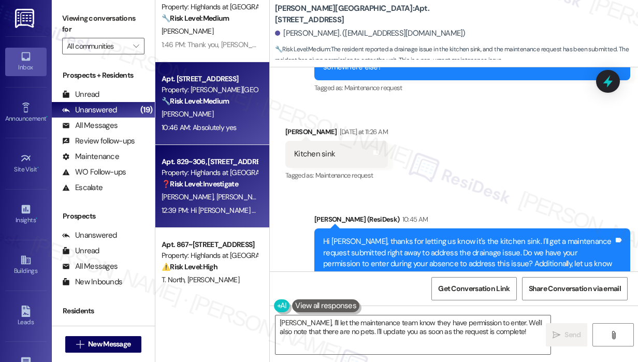
click at [216, 194] on span "[PERSON_NAME]" at bounding box center [242, 196] width 52 height 9
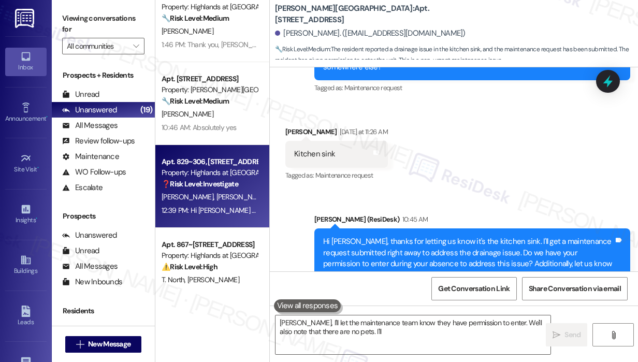
type textarea "[PERSON_NAME], I'll let the maintenance team know they have permission to enter…"
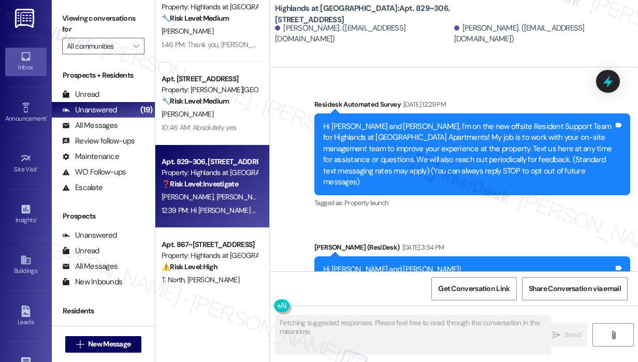
scroll to position [26634, 0]
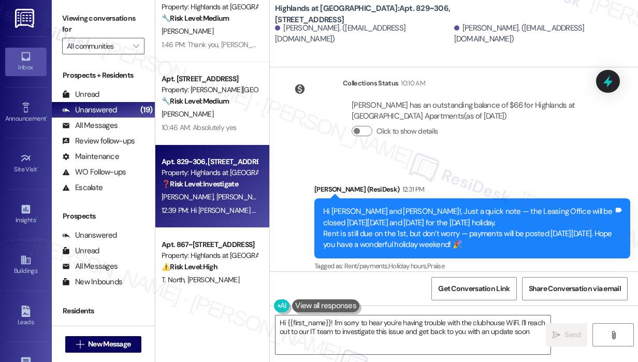
type textarea "Hi {{first_name}}! I'm sorry to hear you're having trouble with the clubhouse W…"
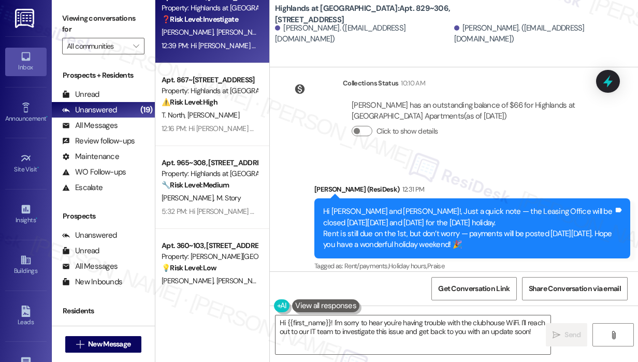
scroll to position [311, 0]
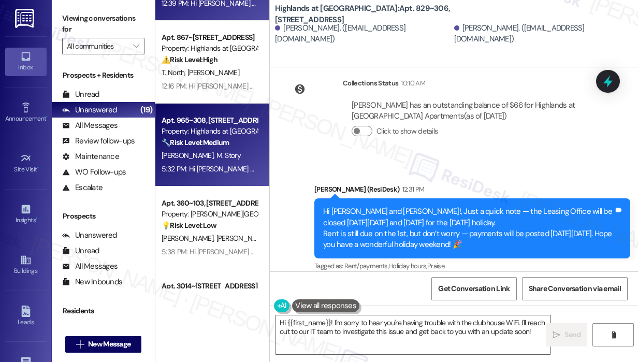
click at [220, 158] on div "[PERSON_NAME] M. Story" at bounding box center [209, 155] width 98 height 13
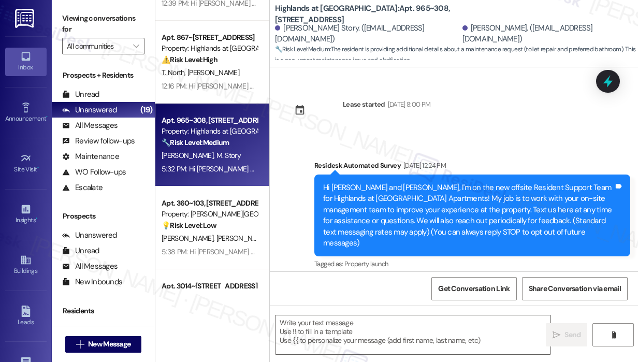
scroll to position [14360, 0]
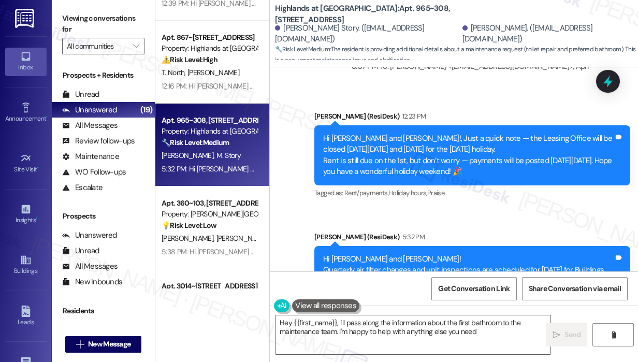
type textarea "Hey {{first_name}}, I'll pass along the information about the first bathroom to…"
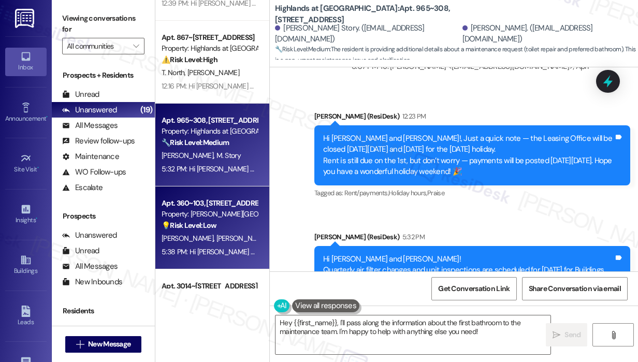
scroll to position [466, 0]
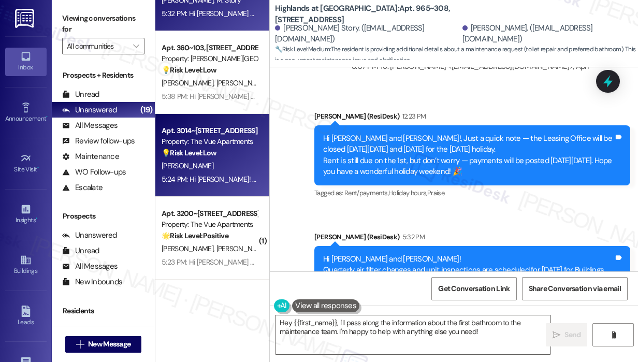
click at [191, 185] on div "5:24 PM: Hi [PERSON_NAME]! Our office will be closed [DATE], for [DATE]. For ma…" at bounding box center [209, 179] width 98 height 13
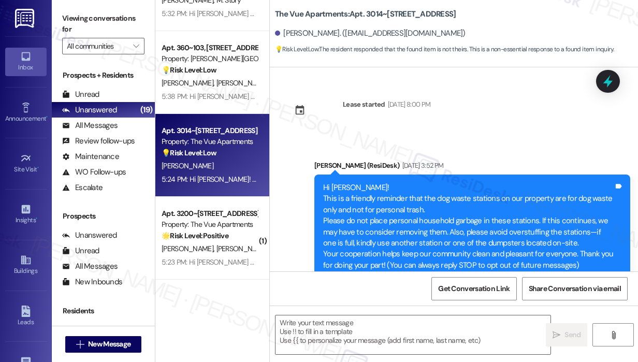
scroll to position [2955, 0]
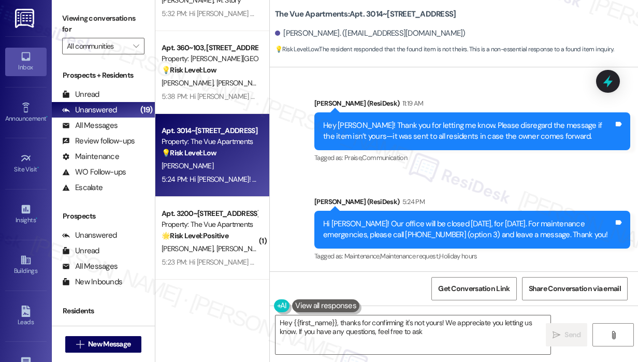
type textarea "Hey {{first_name}}, thanks for confirming it's not yours! We appreciate you let…"
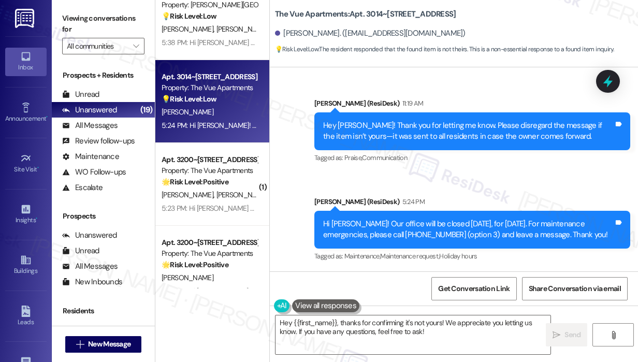
scroll to position [621, 0]
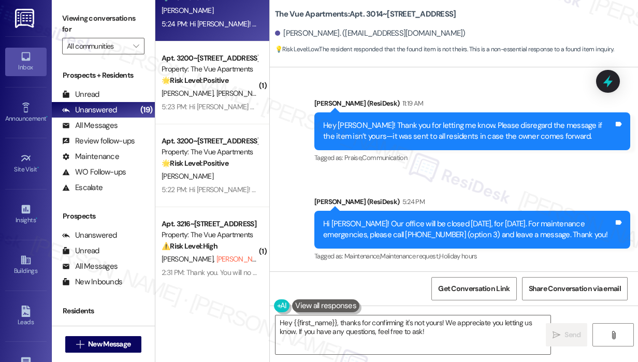
click at [222, 179] on div "[PERSON_NAME]" at bounding box center [209, 176] width 98 height 13
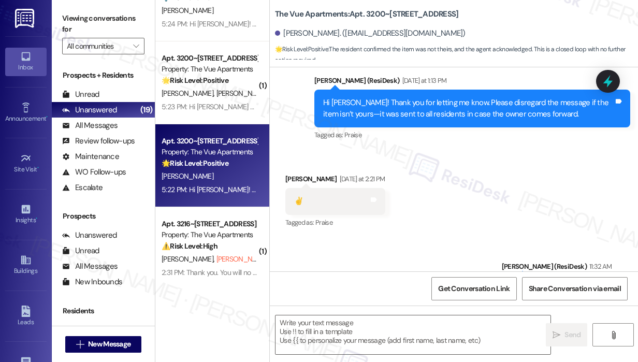
type textarea "Fetching suggested responses. Please feel free to read through the conversation…"
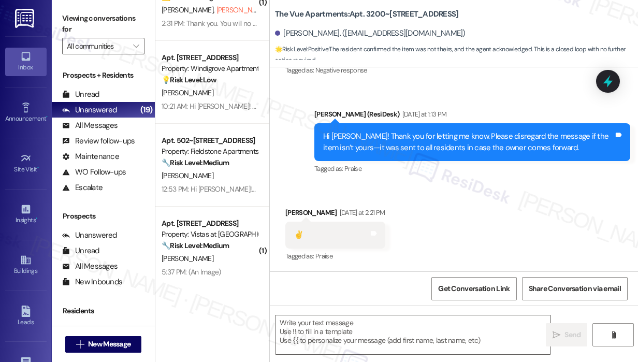
scroll to position [1035, 0]
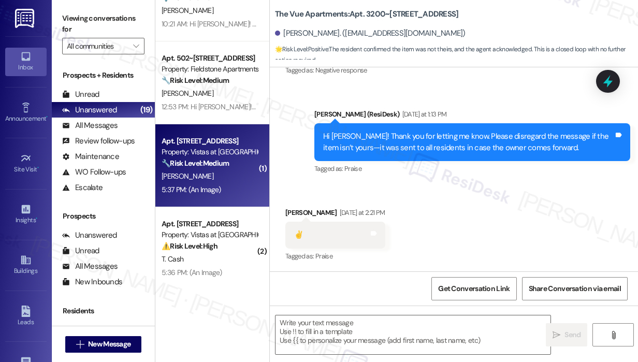
click at [207, 130] on div "Apt. [STREET_ADDRESS] Property: Vistas at [GEOGRAPHIC_DATA] 🔧 Risk Level: Mediu…" at bounding box center [212, 165] width 114 height 83
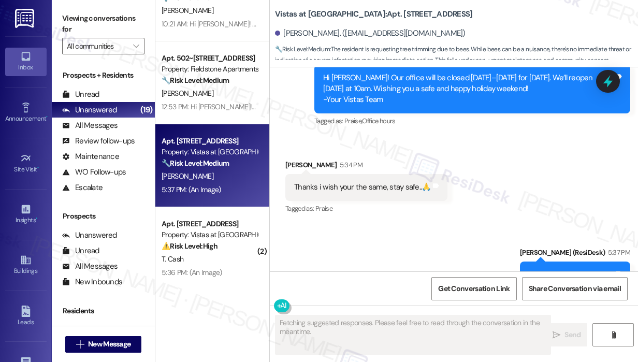
scroll to position [12809, 0]
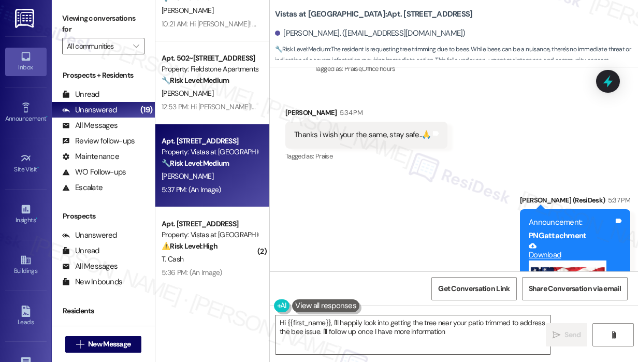
type textarea "Hi {{first_name}}, I'll happily look into getting the tree near your patio trim…"
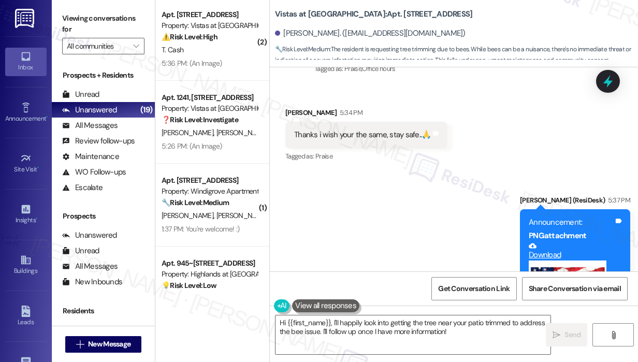
scroll to position [1286, 0]
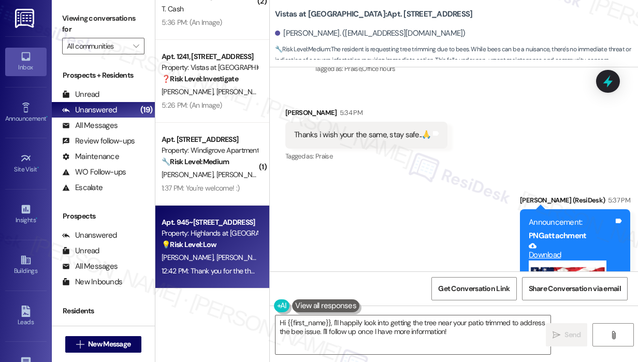
click at [207, 217] on div "Apt. 945~[STREET_ADDRESS]" at bounding box center [210, 222] width 96 height 11
type textarea "Fetching suggested responses. Please feel free to read through the conversation…"
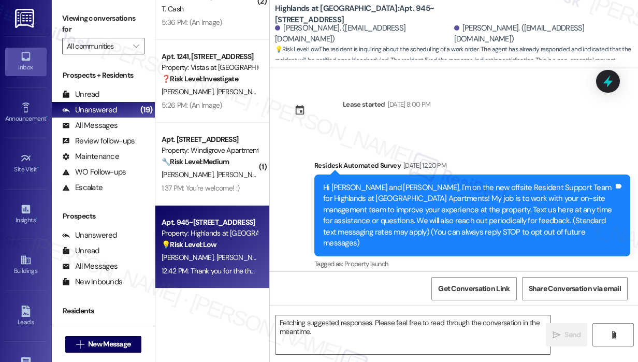
scroll to position [32164, 0]
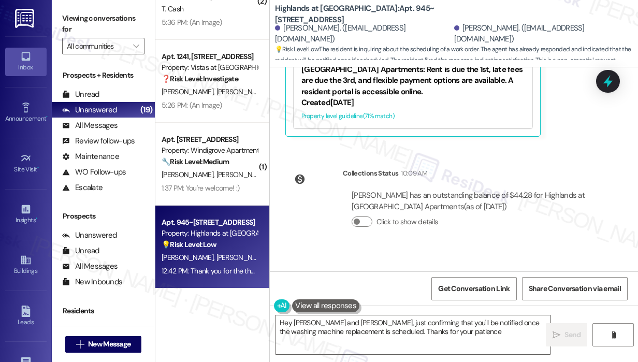
type textarea "Hey [PERSON_NAME] and [PERSON_NAME], just confirming that you'll be notified on…"
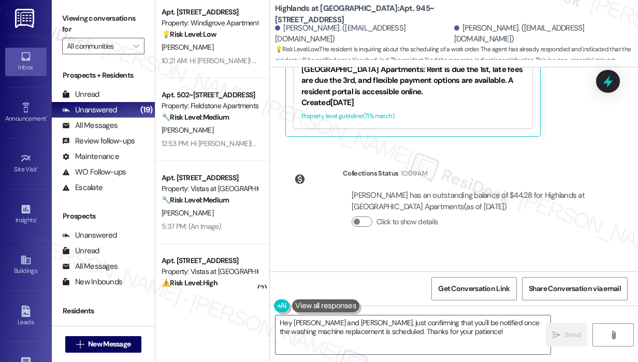
scroll to position [871, 0]
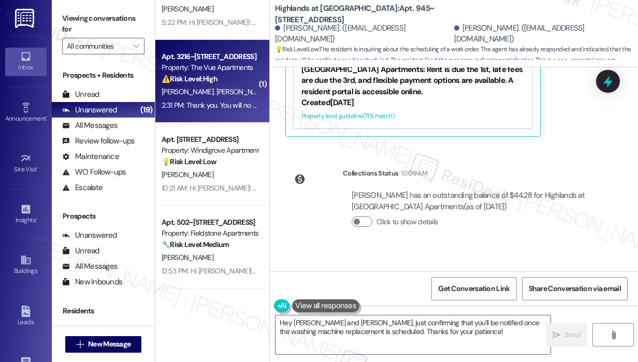
click at [202, 76] on strong "⚠️ Risk Level: High" at bounding box center [190, 78] width 56 height 9
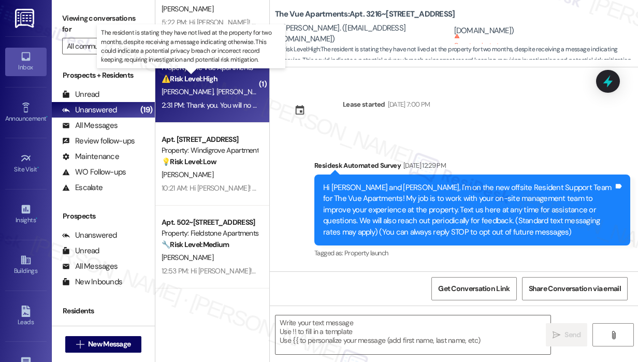
scroll to position [4322, 0]
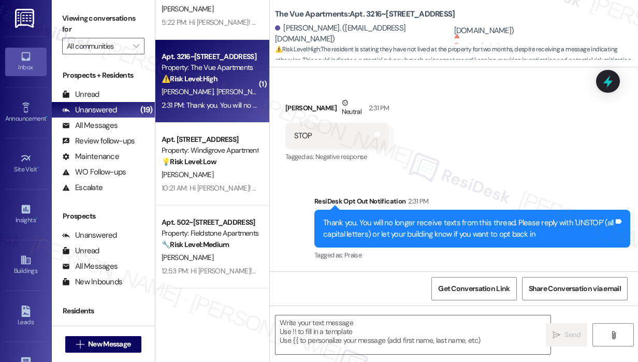
type textarea "Fetching suggested responses. Please feel free to read through the conversation…"
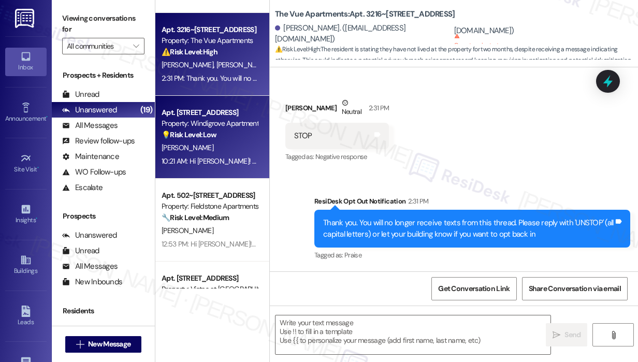
scroll to position [923, 0]
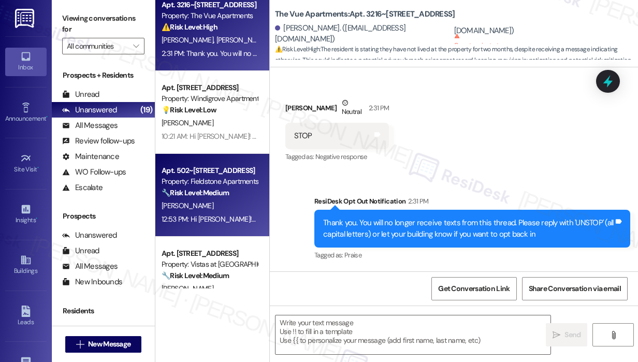
click at [232, 214] on div "12:53 PM: Hi [PERSON_NAME]! Office hours are: Mon–Fri: 9:00 AM–5:30 PM Sat & Su…" at bounding box center [303, 218] width 282 height 9
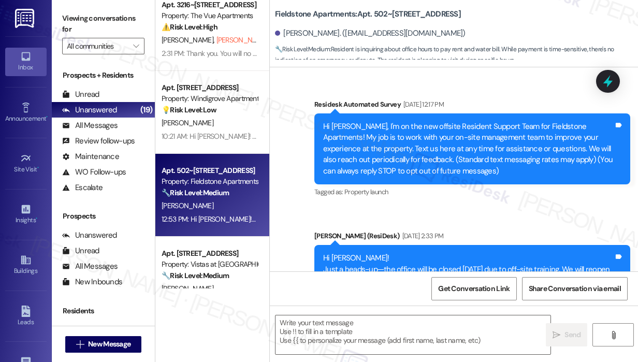
scroll to position [3912, 0]
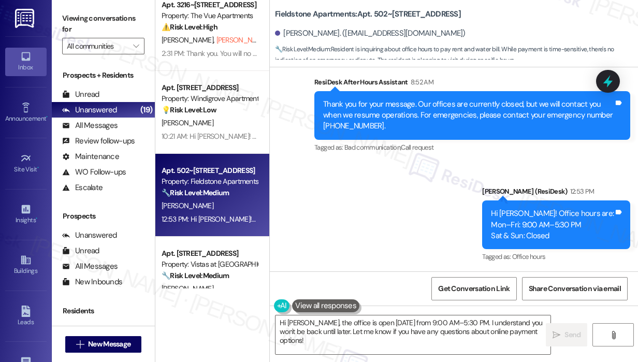
type textarea "Hi [PERSON_NAME], the office is open [DATE] from 9:00 AM–5:30 PM. I understand …"
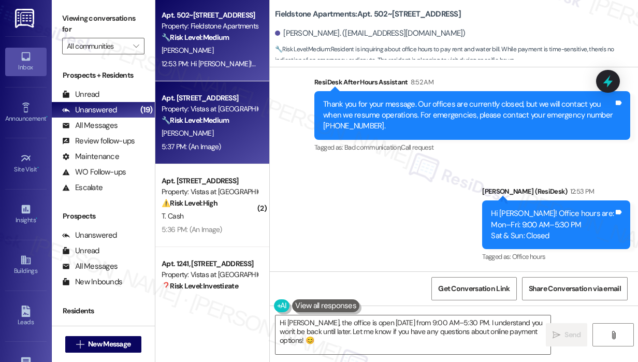
scroll to position [1130, 0]
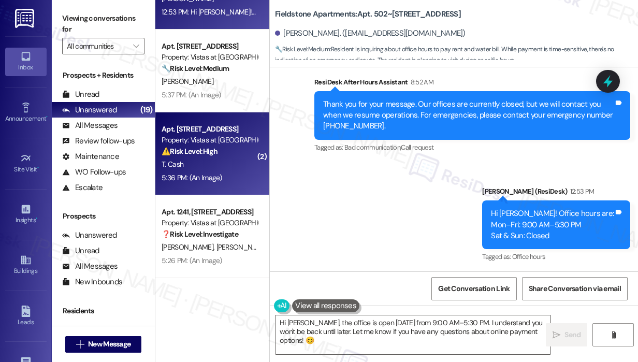
click at [214, 171] on div "5:36 PM: (An Image) 5:36 PM: (An Image)" at bounding box center [209, 177] width 98 height 13
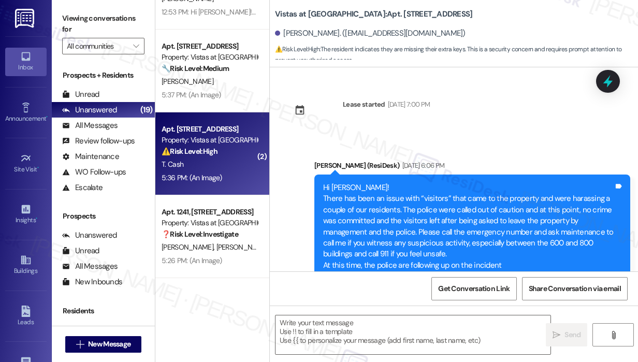
scroll to position [10106, 0]
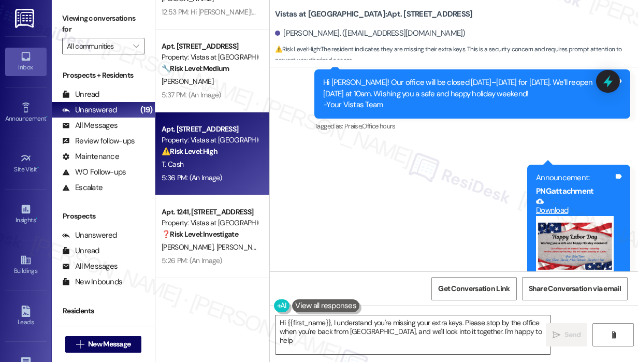
type textarea "Hi {{first_name}}, I understand you're missing your extra keys. Please stop by …"
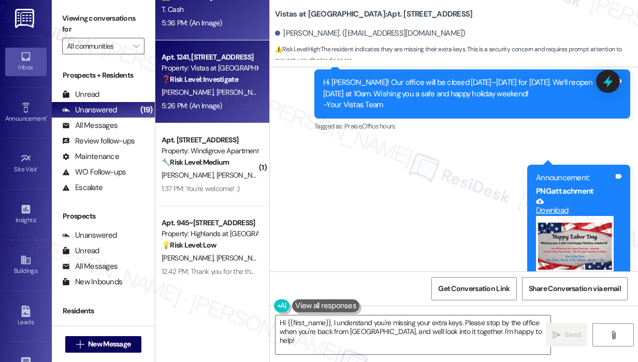
scroll to position [1286, 0]
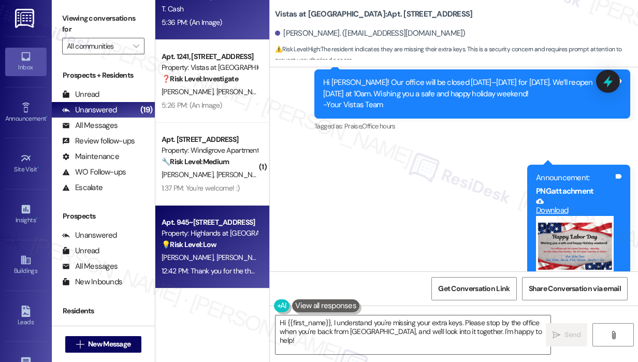
click at [243, 247] on div "💡 Risk Level: Low The resident is inquiring about the scheduling of a work orde…" at bounding box center [210, 244] width 96 height 11
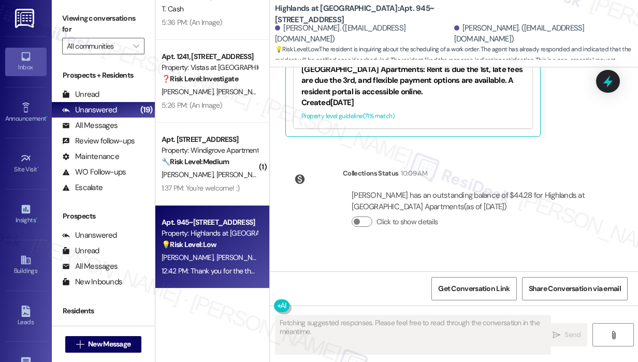
scroll to position [32113, 0]
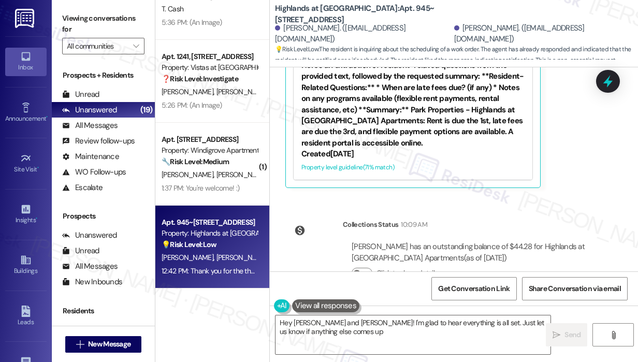
type textarea "Hey [PERSON_NAME] and [PERSON_NAME]! I'm glad to hear everything is all set. Ju…"
